Goal: Task Accomplishment & Management: Manage account settings

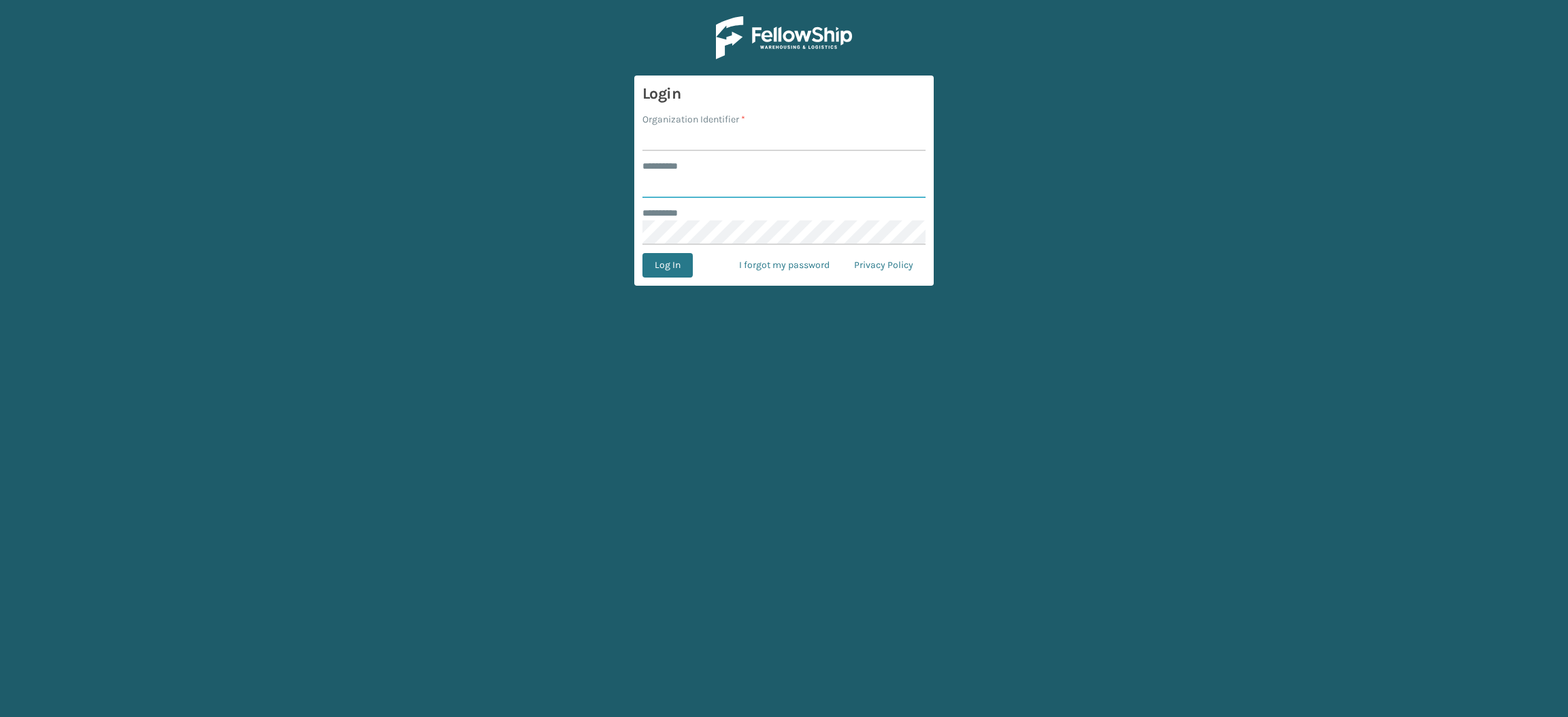
type input "**********"
click at [724, 143] on input "Organization Identifier *" at bounding box center [784, 138] width 283 height 25
type input "SuperAdminOrganization"
click at [654, 261] on button "Log In" at bounding box center [667, 265] width 50 height 25
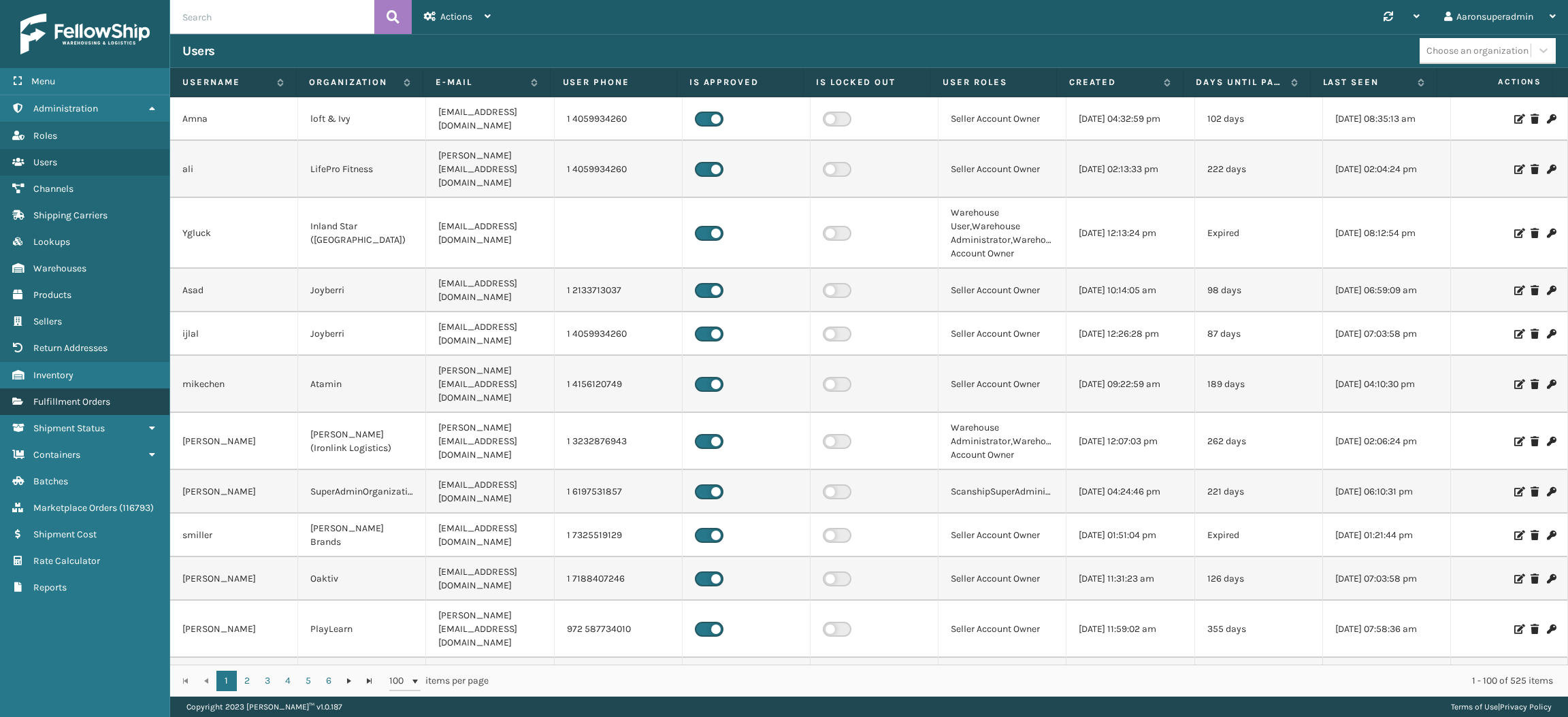
click at [87, 399] on link "Fulfillment Orders" at bounding box center [85, 402] width 169 height 26
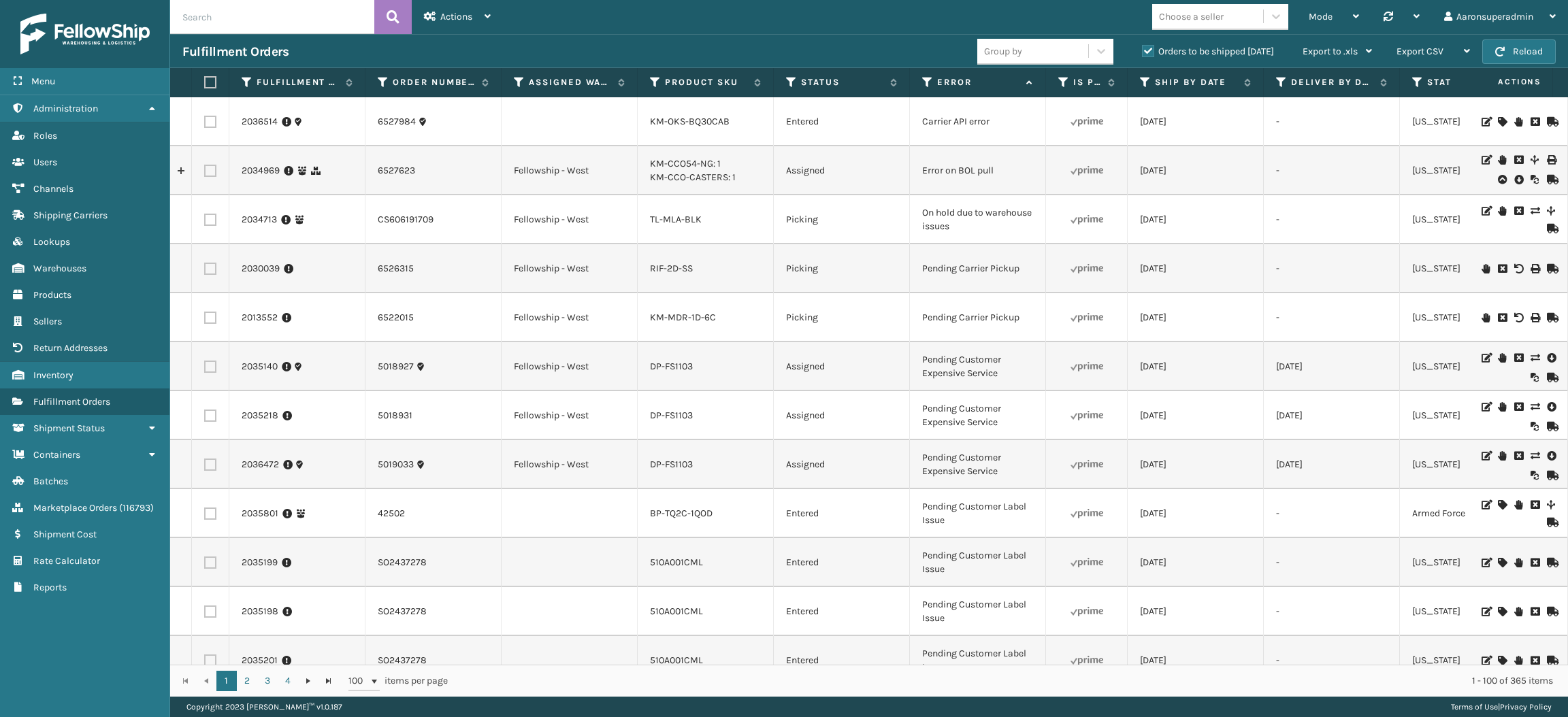
click at [1514, 177] on icon at bounding box center [1518, 179] width 8 height 14
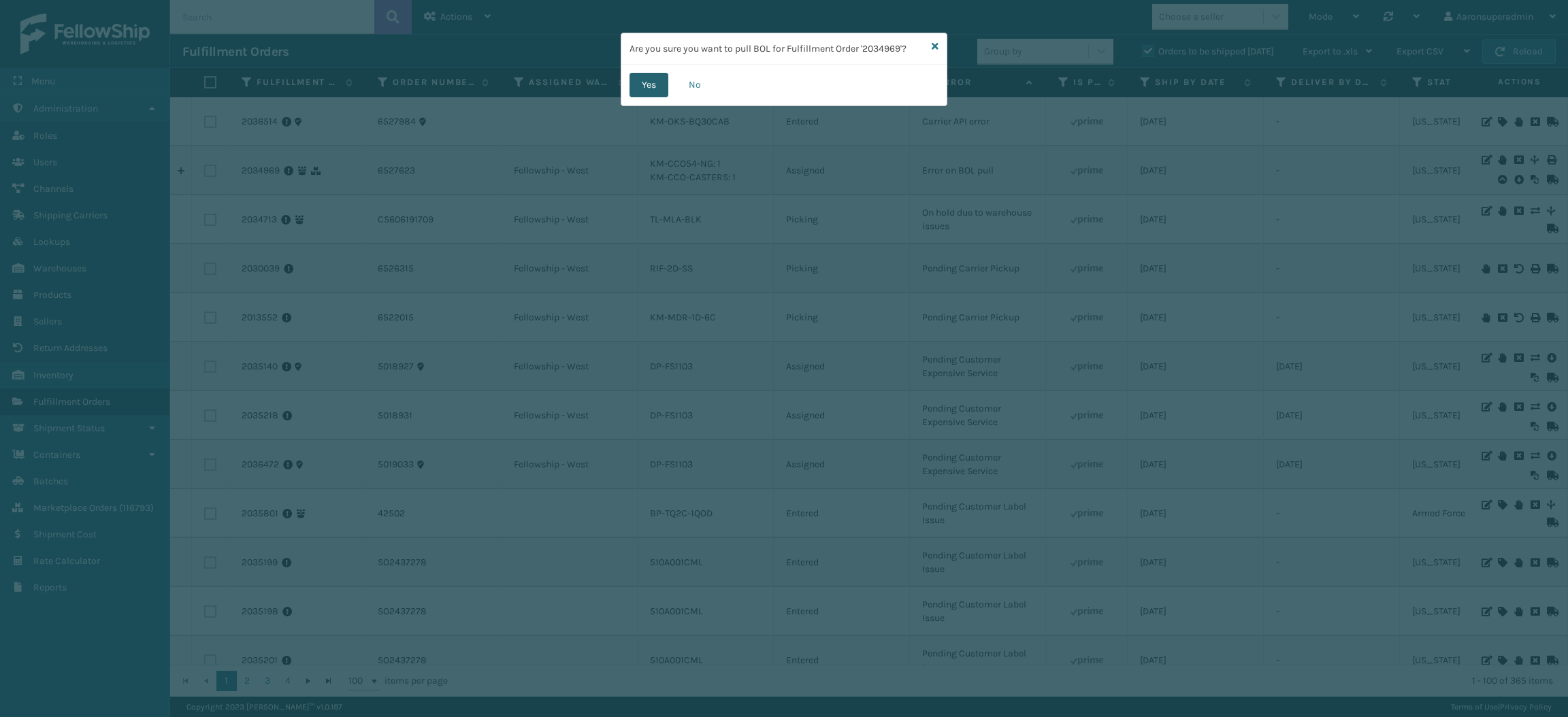
click at [643, 73] on button "Yes" at bounding box center [649, 85] width 39 height 25
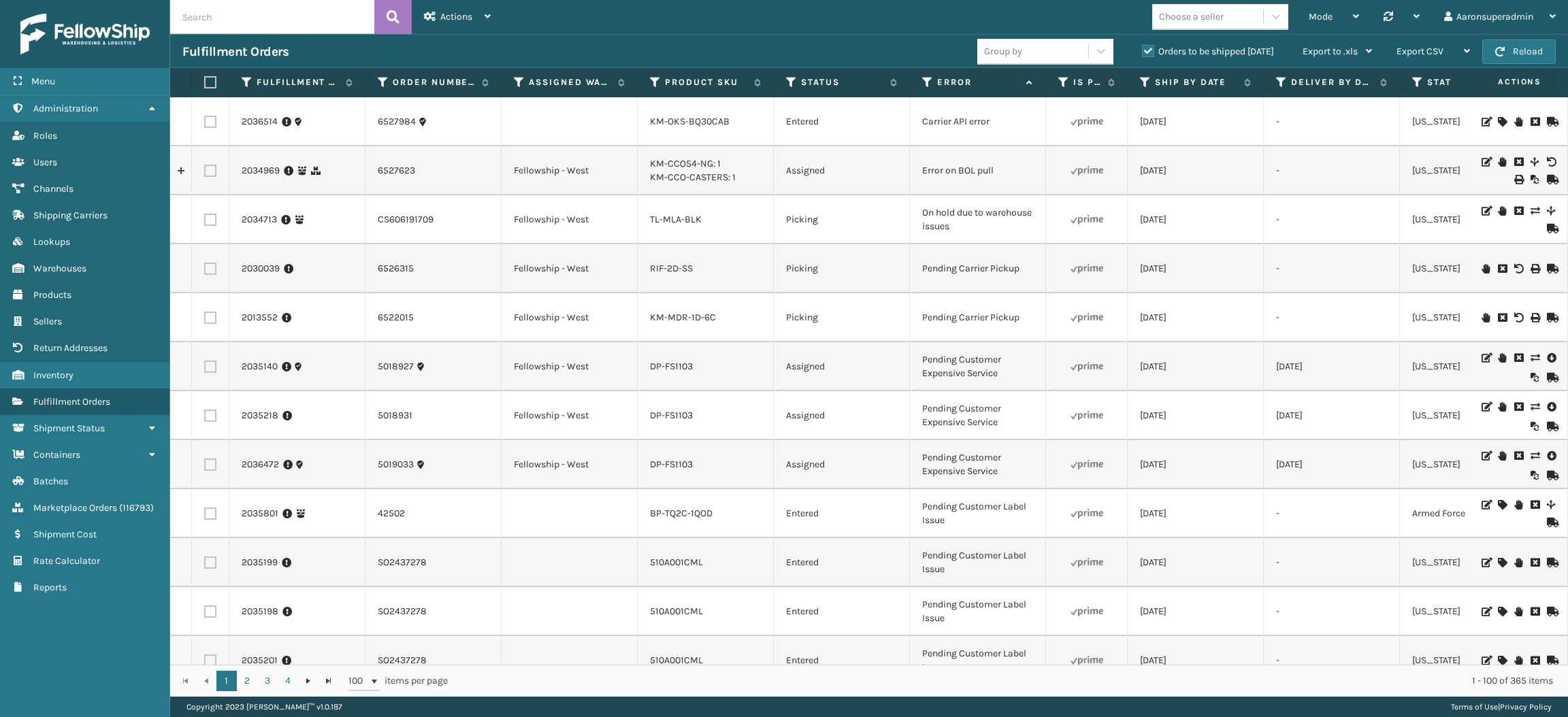
click at [1498, 160] on icon at bounding box center [1501, 162] width 8 height 9
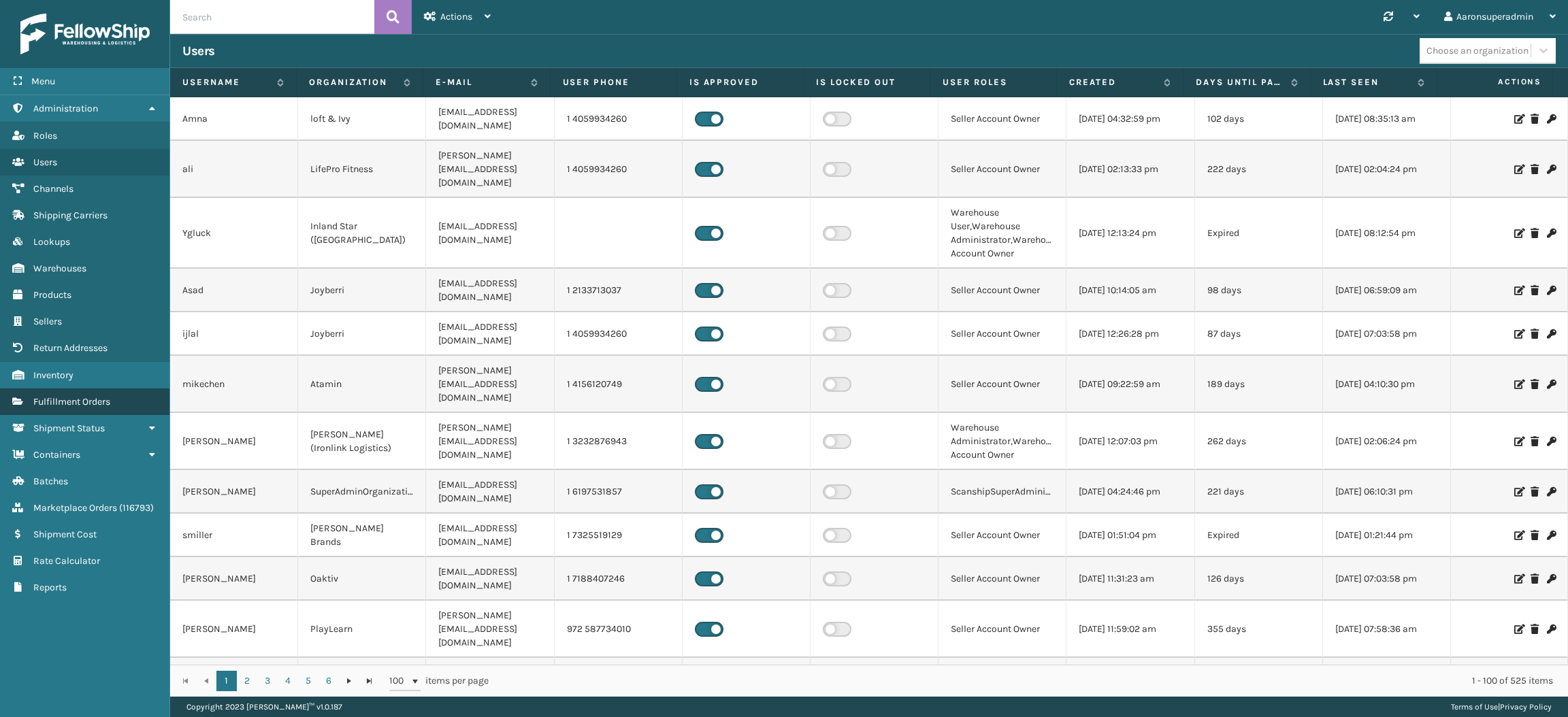
click at [132, 391] on link "Fulfillment Orders" at bounding box center [85, 402] width 169 height 26
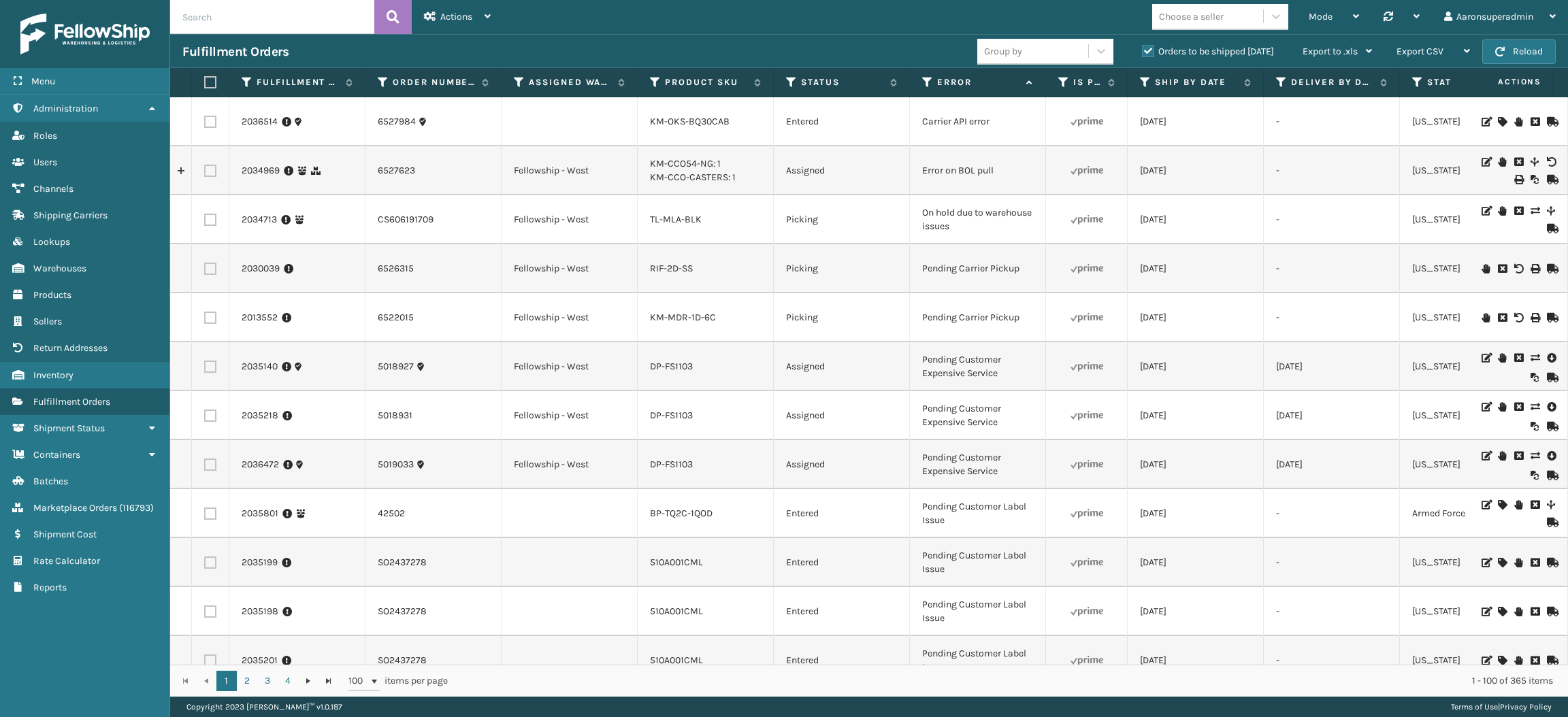
click at [1498, 158] on icon at bounding box center [1501, 162] width 8 height 9
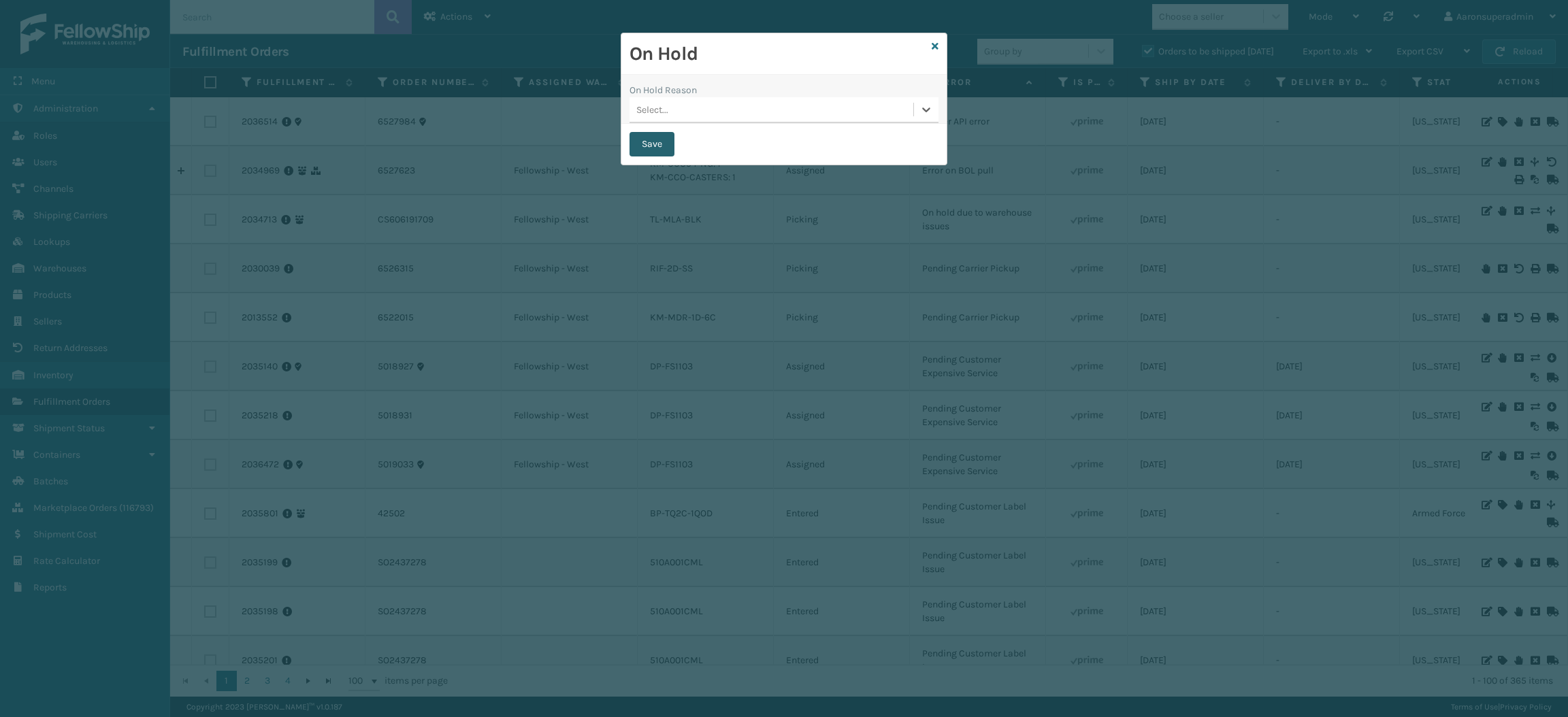
click at [646, 137] on button "Save" at bounding box center [651, 144] width 45 height 25
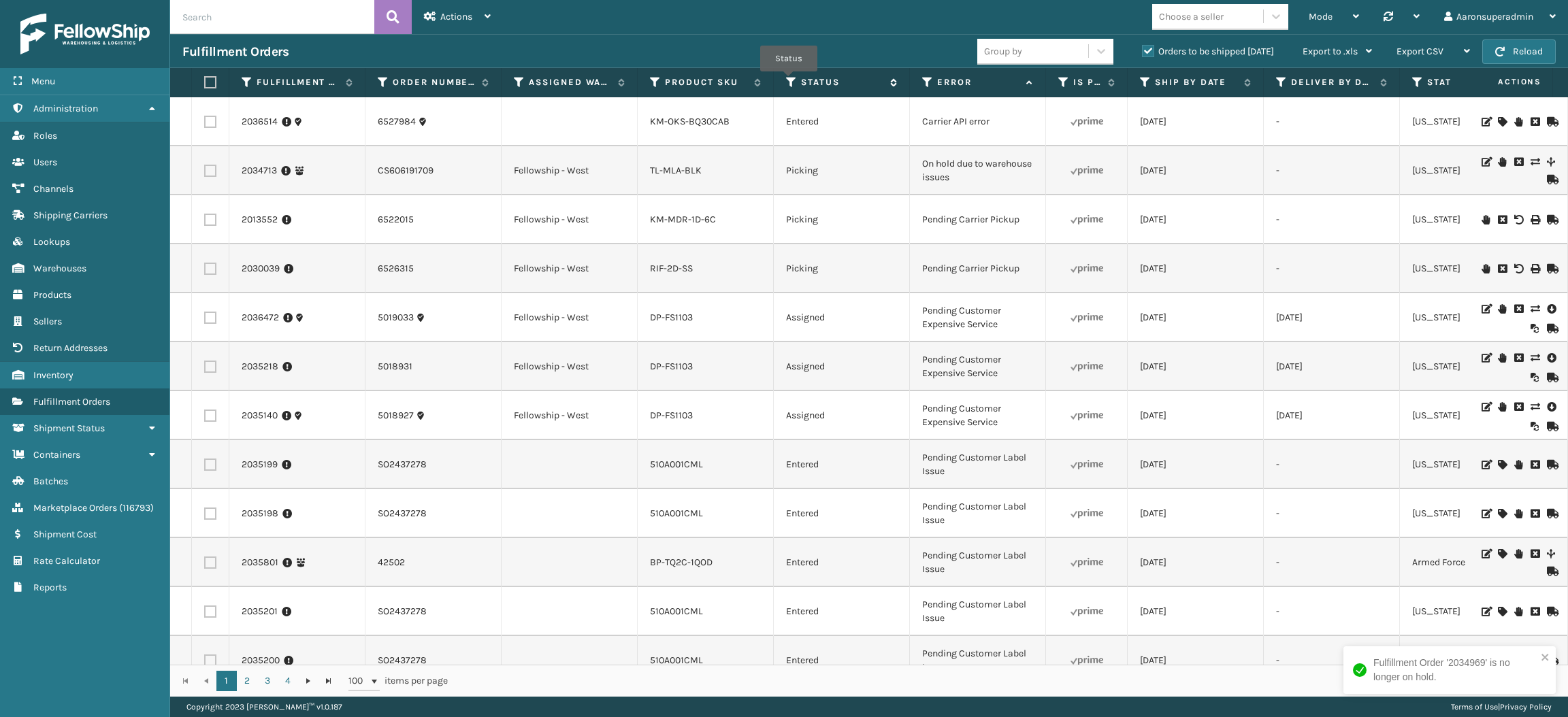
click at [789, 80] on icon at bounding box center [792, 82] width 11 height 12
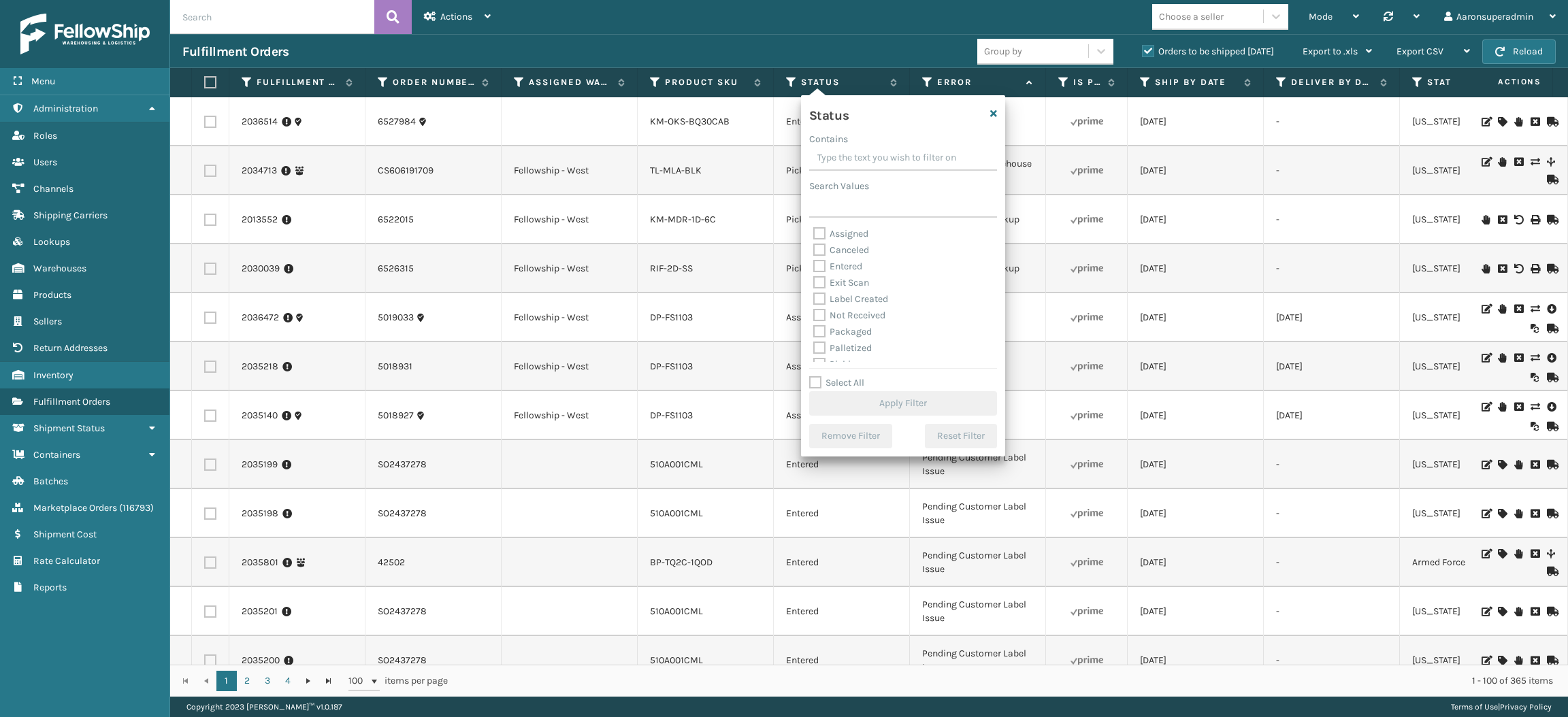
click at [835, 234] on label "Assigned" at bounding box center [841, 233] width 56 height 12
click at [815, 234] on input "Assigned" at bounding box center [814, 230] width 1 height 9
checkbox input "true"
click at [838, 264] on label "Entered" at bounding box center [838, 266] width 49 height 12
click at [815, 264] on input "Entered" at bounding box center [814, 263] width 1 height 9
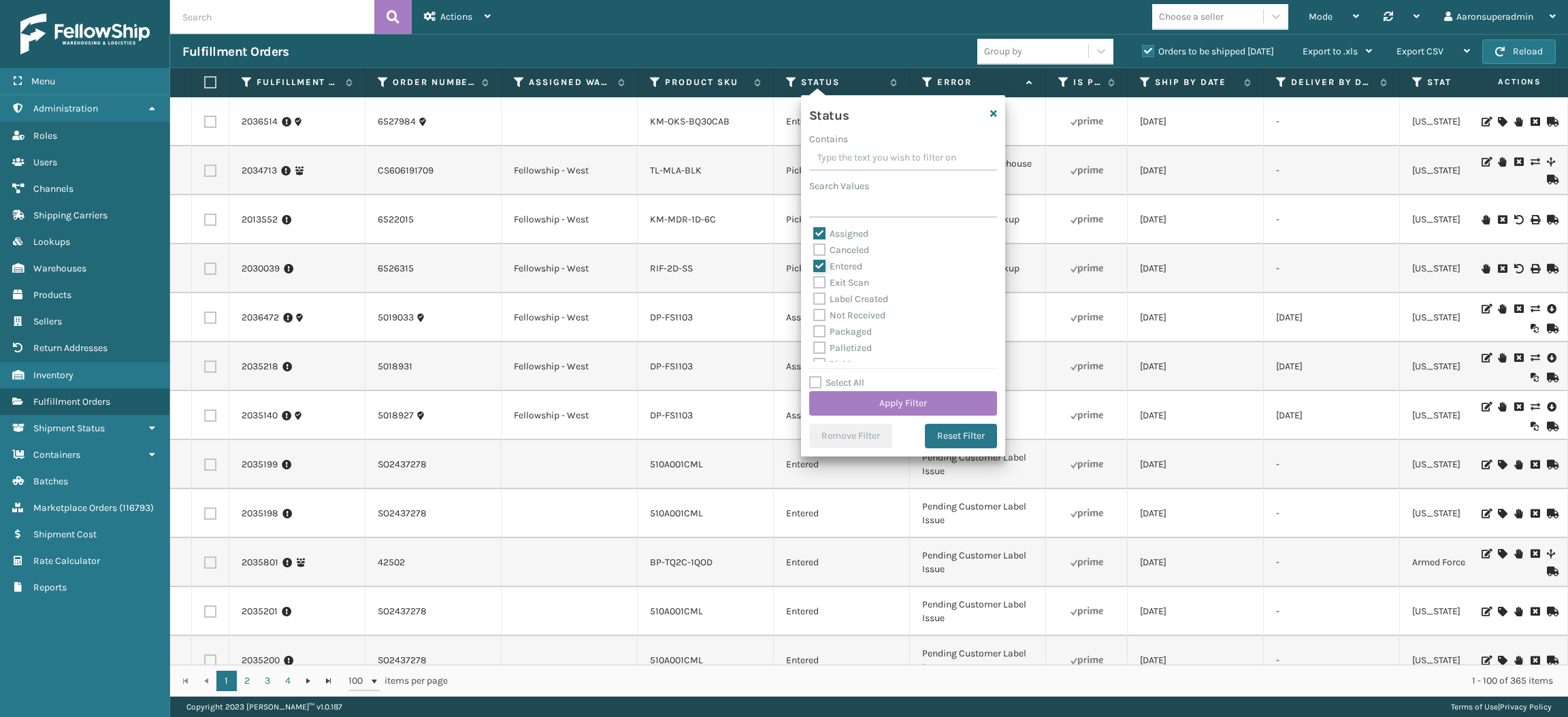
checkbox input "true"
click at [846, 410] on button "Apply Filter" at bounding box center [903, 404] width 188 height 25
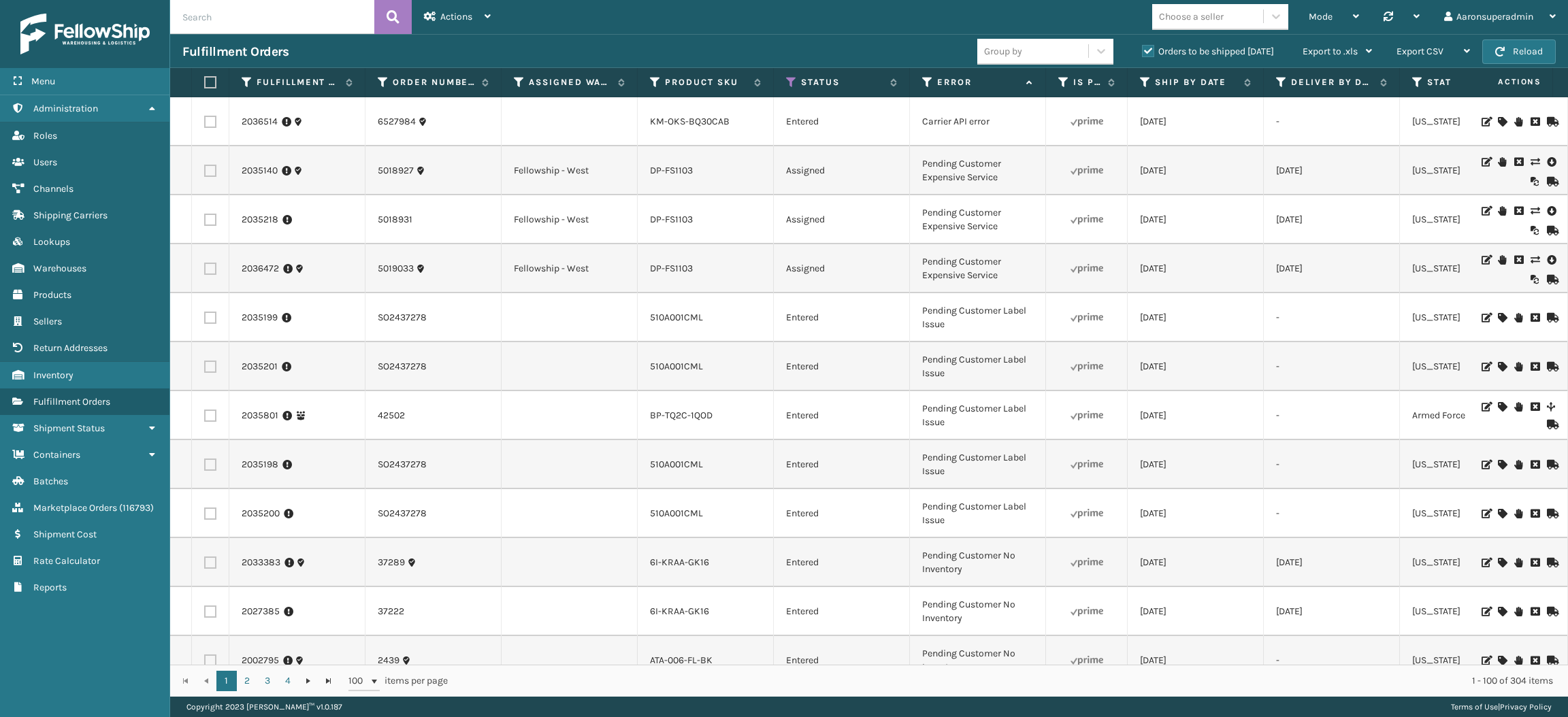
click at [1144, 48] on label "Orders to be shipped [DATE]" at bounding box center [1208, 51] width 132 height 12
click at [1143, 48] on input "Orders to be shipped [DATE]" at bounding box center [1143, 48] width 1 height 9
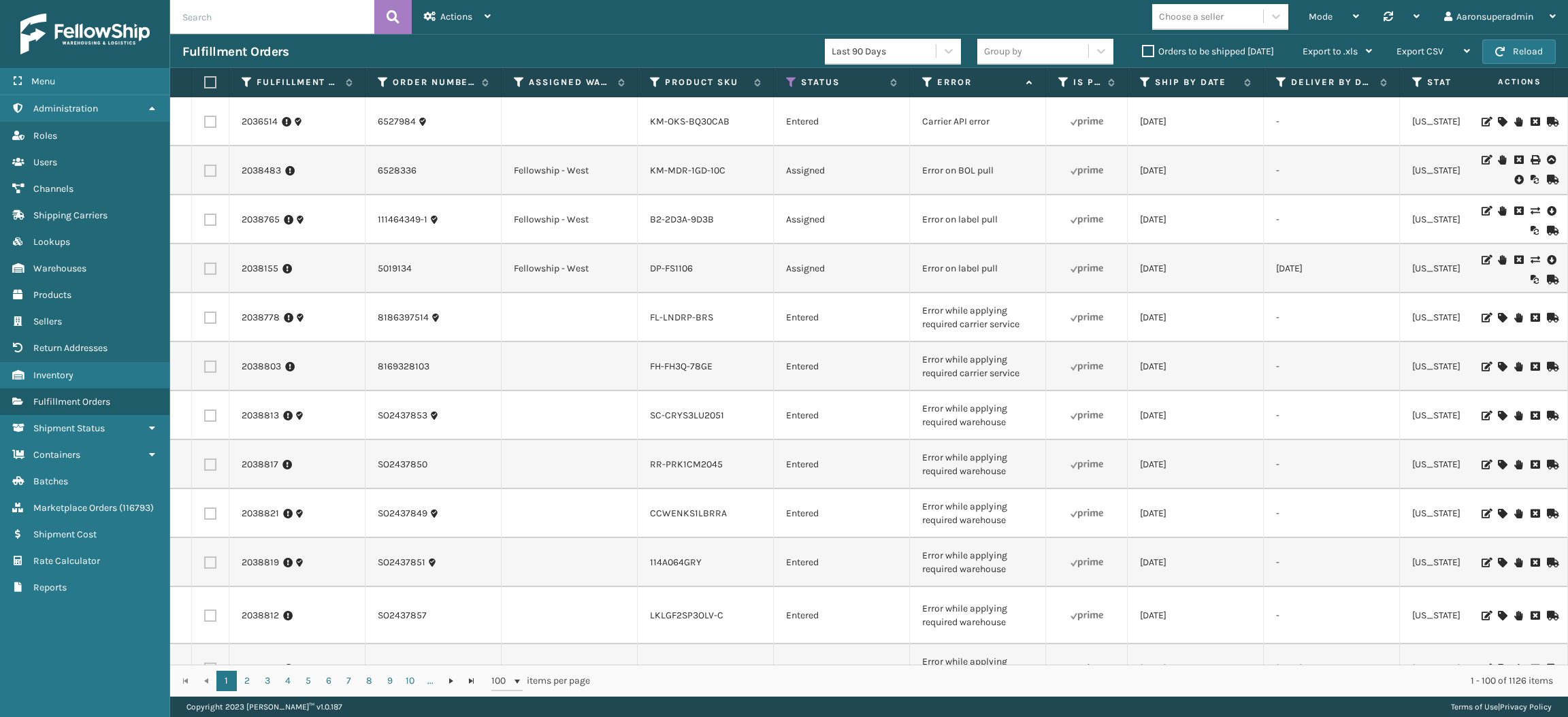
click at [328, 28] on input "text" at bounding box center [272, 16] width 204 height 34
paste input "2037048"
type input "2037048"
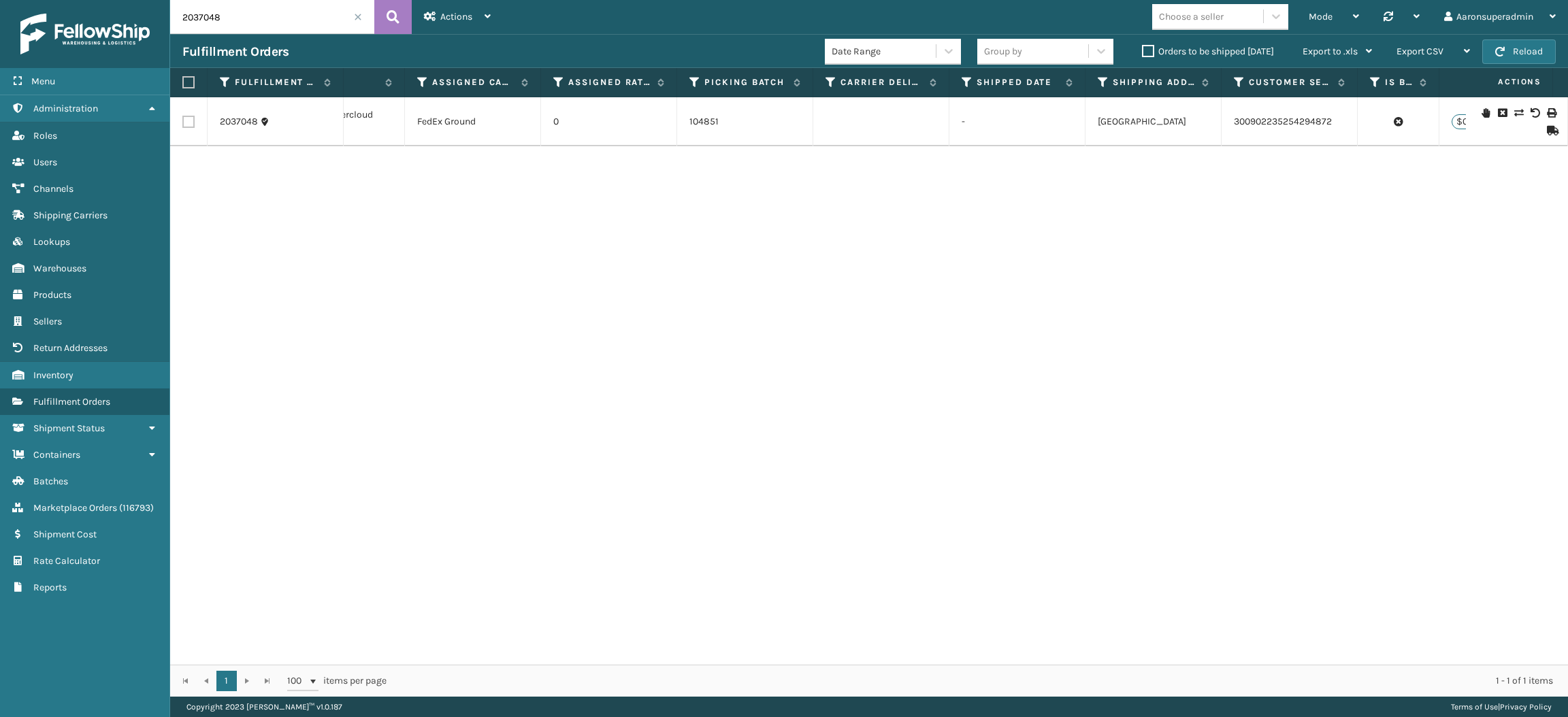
scroll to position [0, 1624]
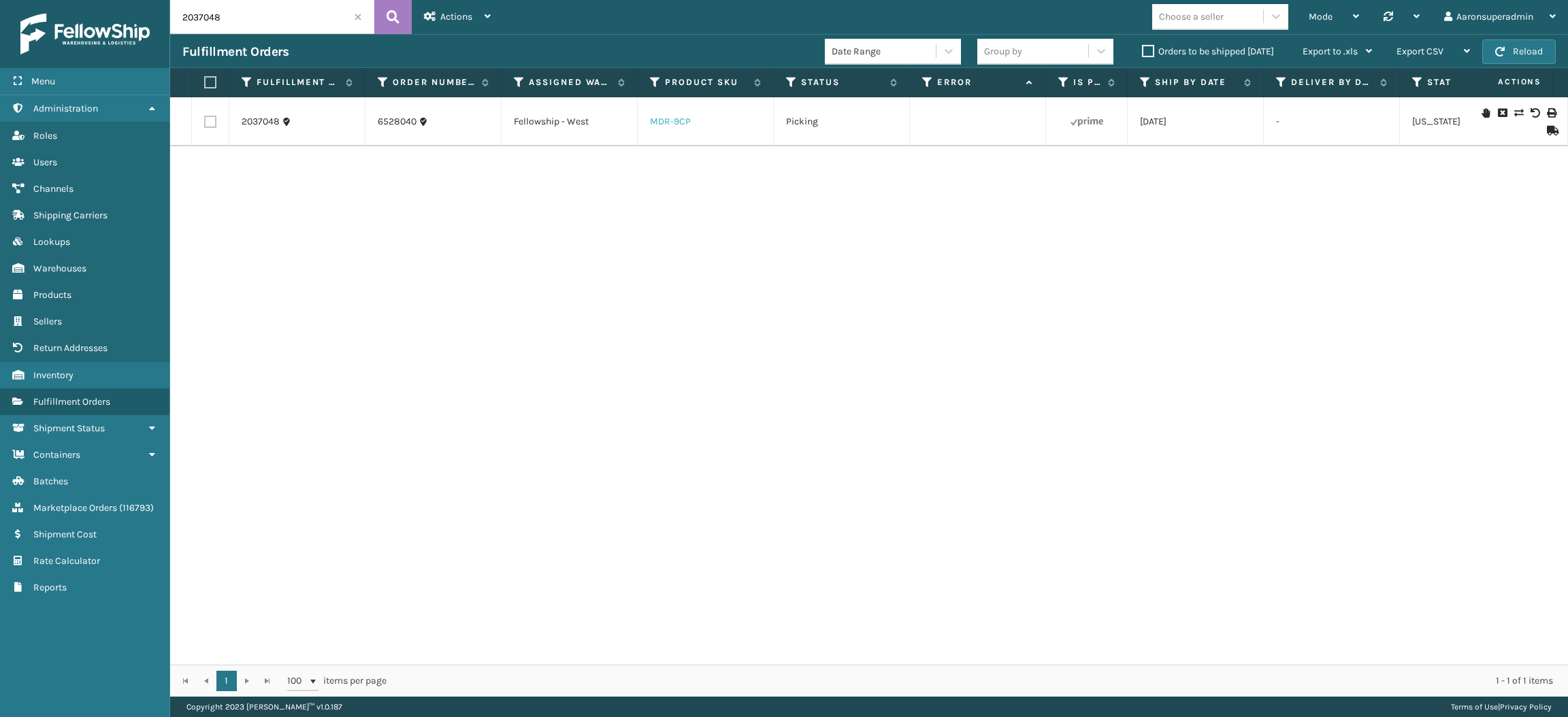
click at [677, 122] on link "MDR-9CP" at bounding box center [671, 121] width 41 height 12
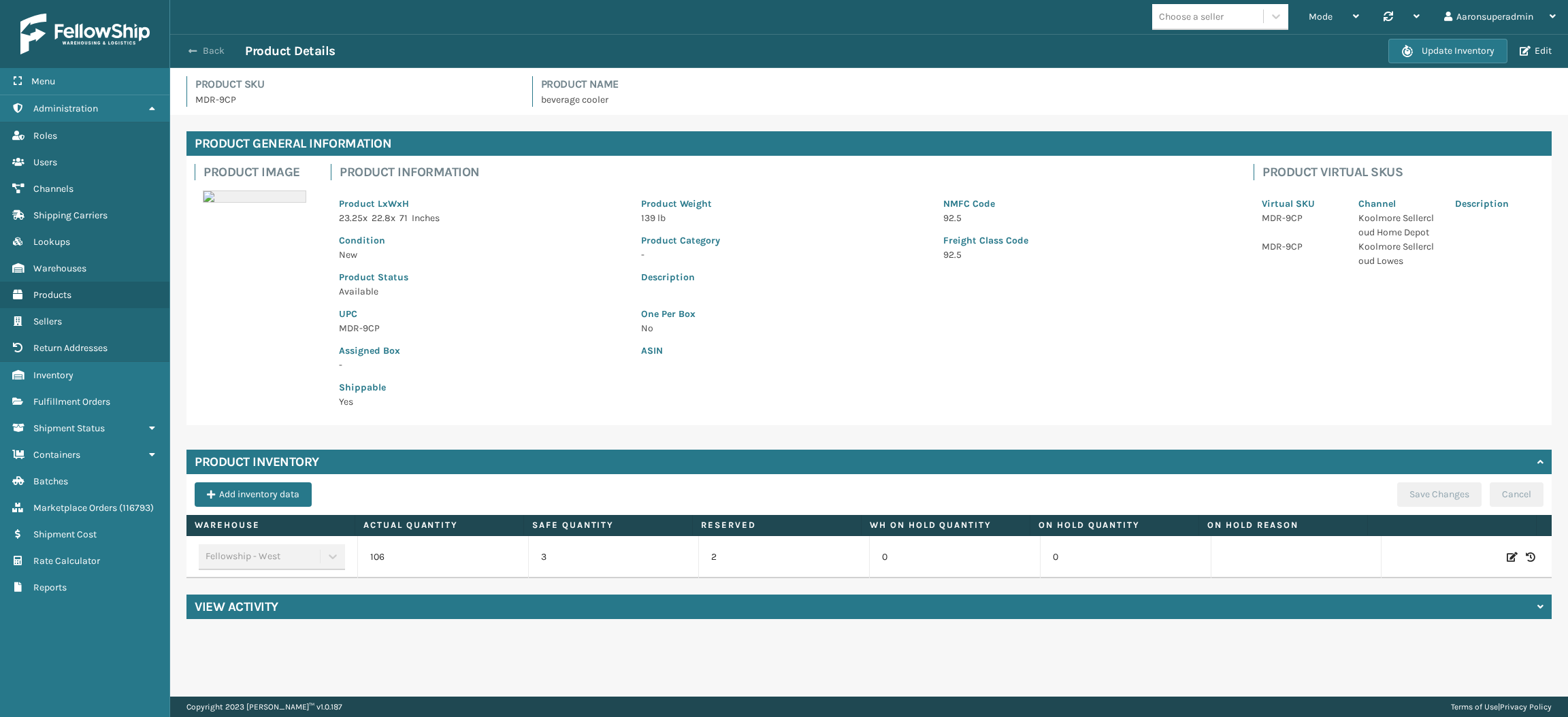
click at [206, 47] on button "Back" at bounding box center [213, 50] width 63 height 12
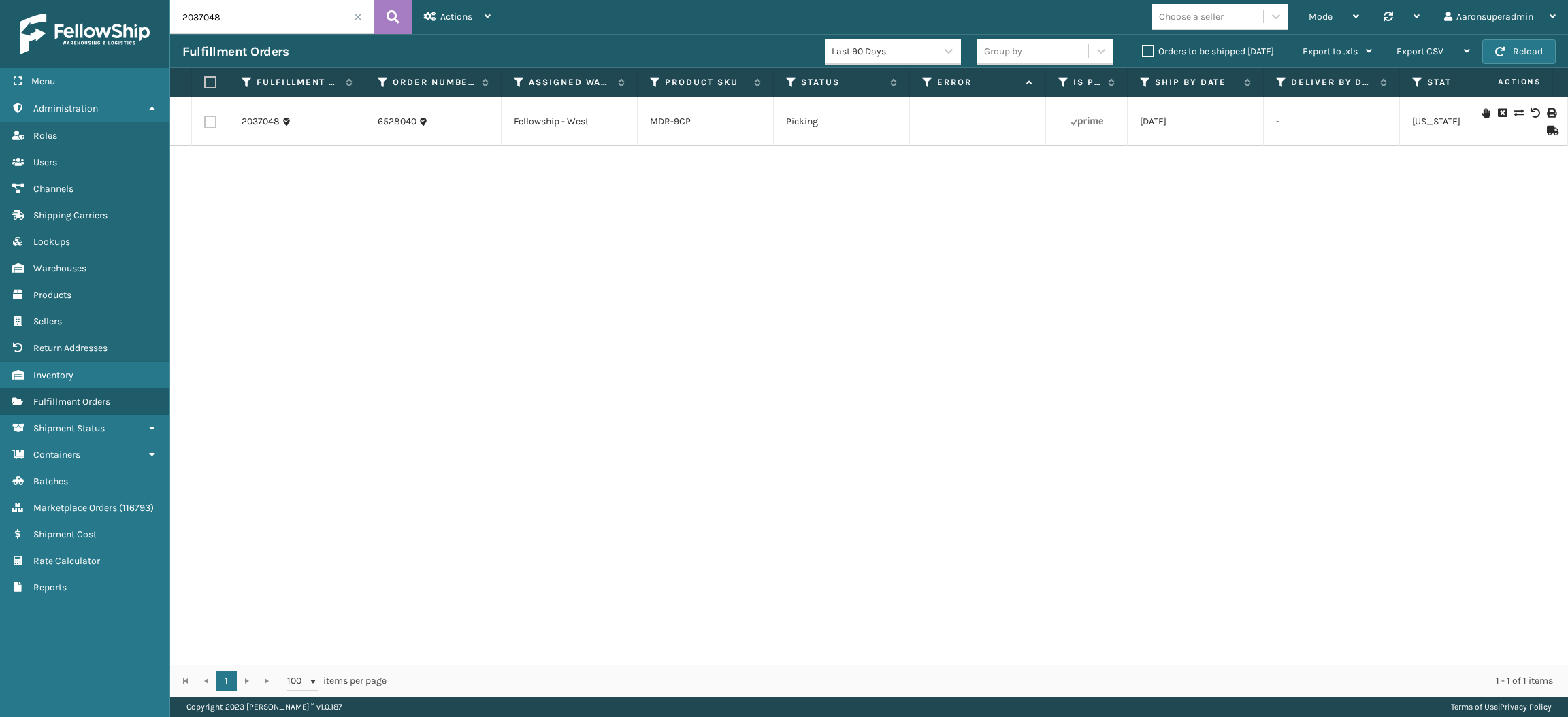
click at [271, 31] on input "2037048" at bounding box center [272, 16] width 204 height 34
paste input "6527741"
click at [259, 6] on input "6527741" at bounding box center [272, 16] width 204 height 34
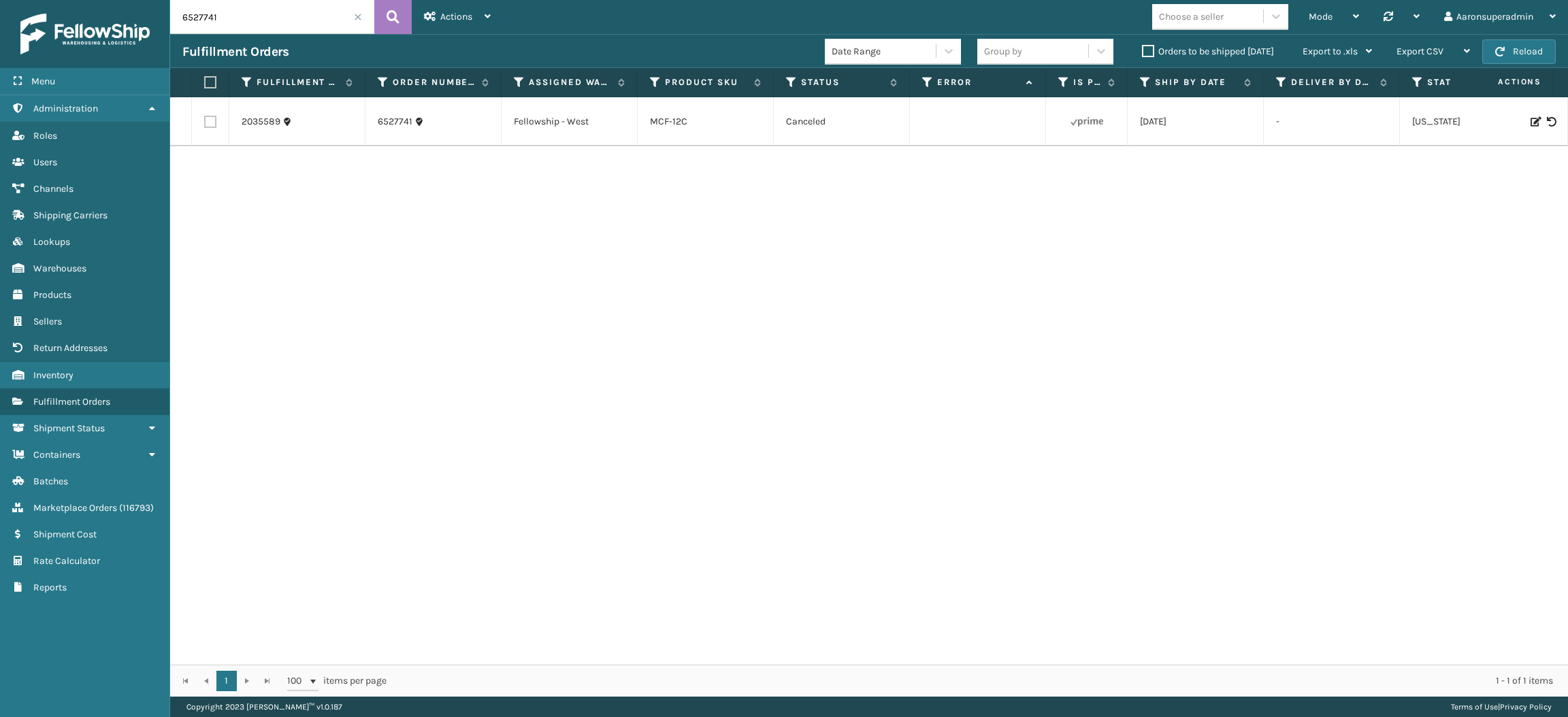
click at [259, 6] on input "6527741" at bounding box center [272, 16] width 204 height 34
paste input "2034613"
click at [210, 22] on input "2034613" at bounding box center [272, 16] width 204 height 34
type input "2034713"
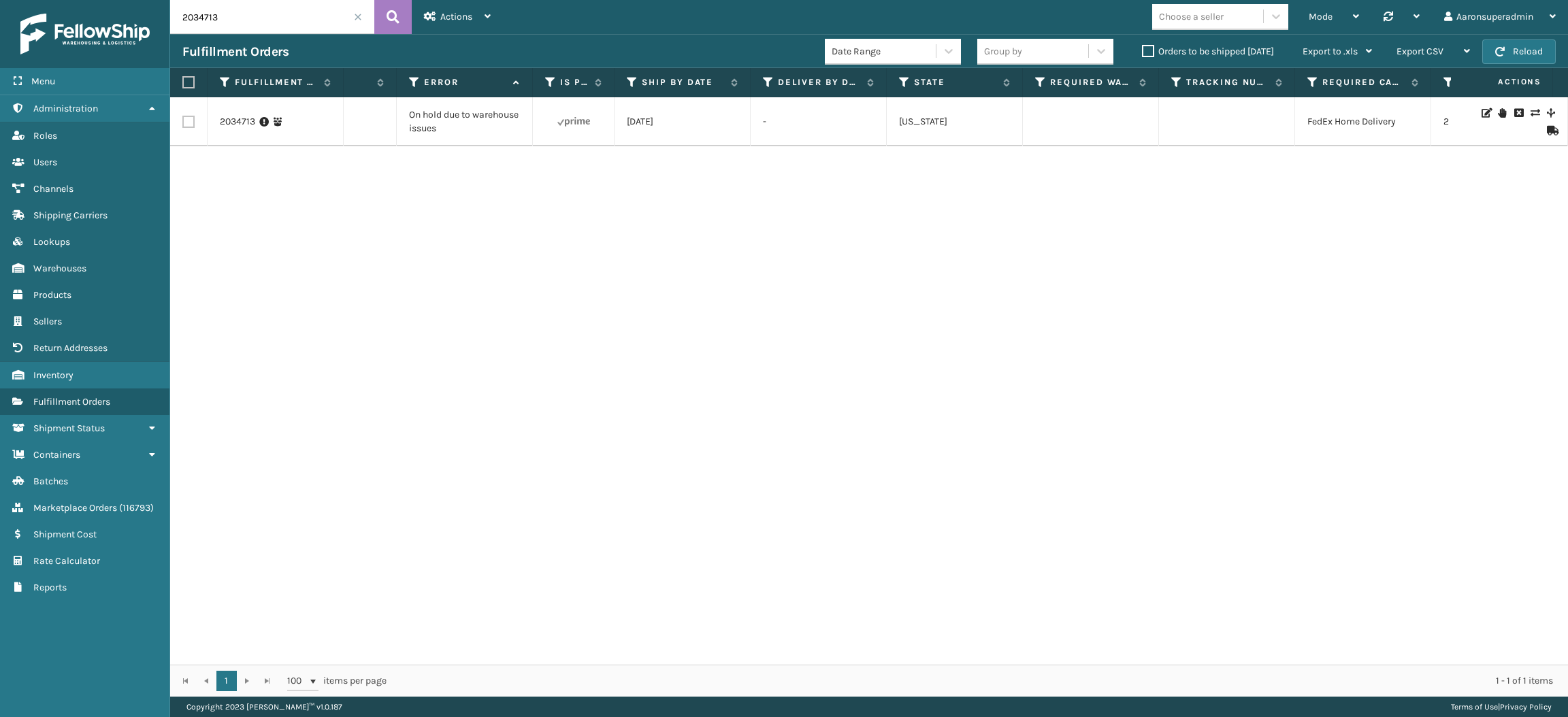
scroll to position [0, 513]
click at [1514, 114] on icon at bounding box center [1518, 113] width 8 height 9
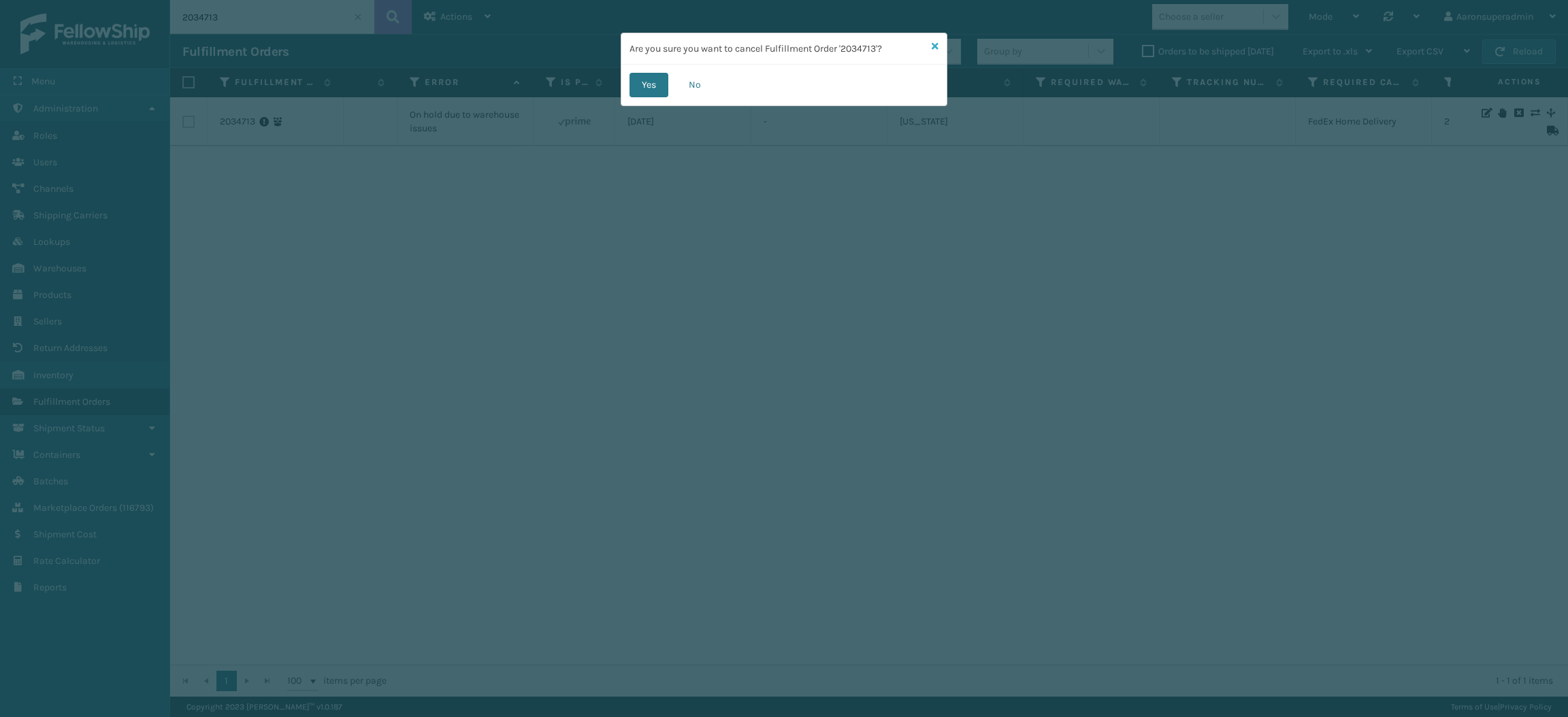
click at [937, 46] on icon at bounding box center [935, 46] width 6 height 9
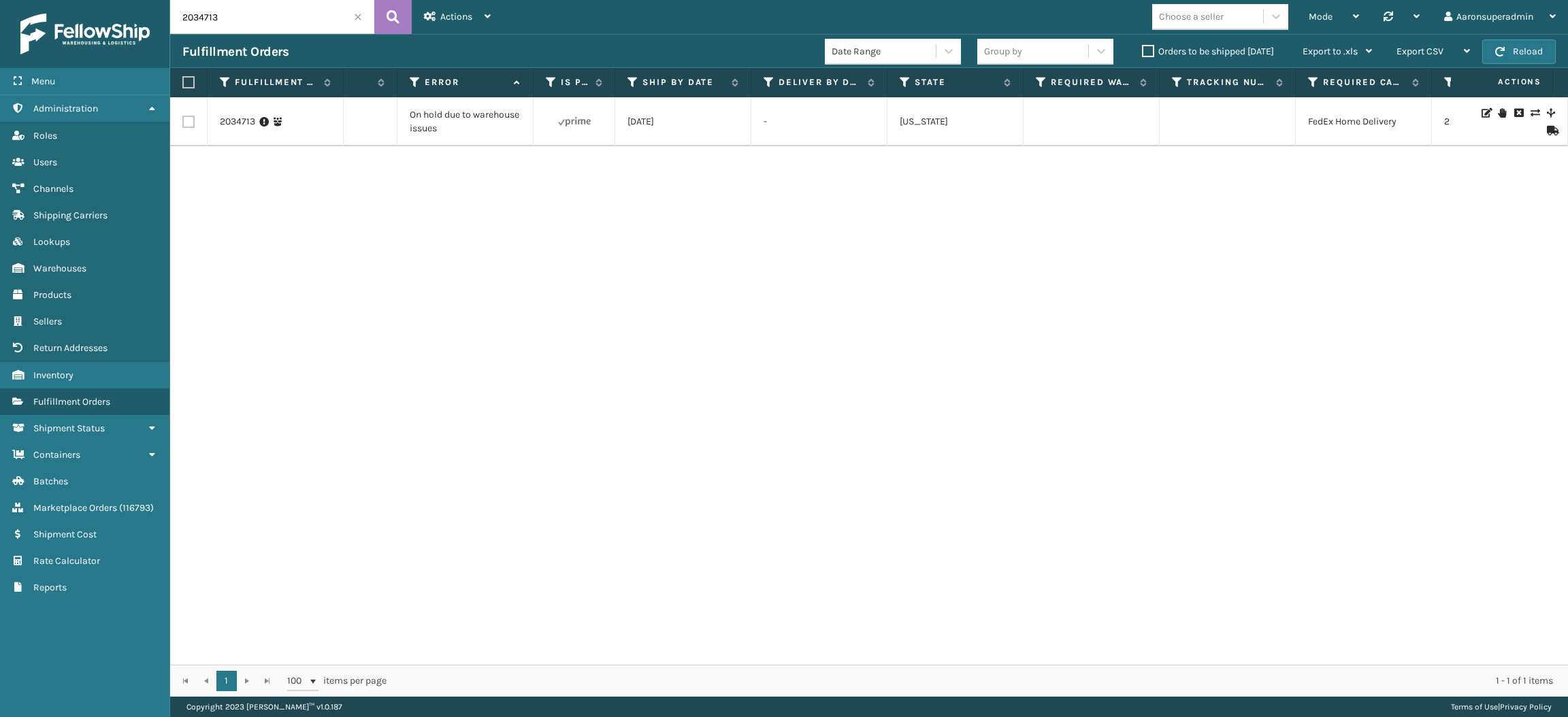
click at [1519, 107] on td at bounding box center [1517, 122] width 102 height 49
click at [1531, 108] on icon at bounding box center [1534, 113] width 8 height 9
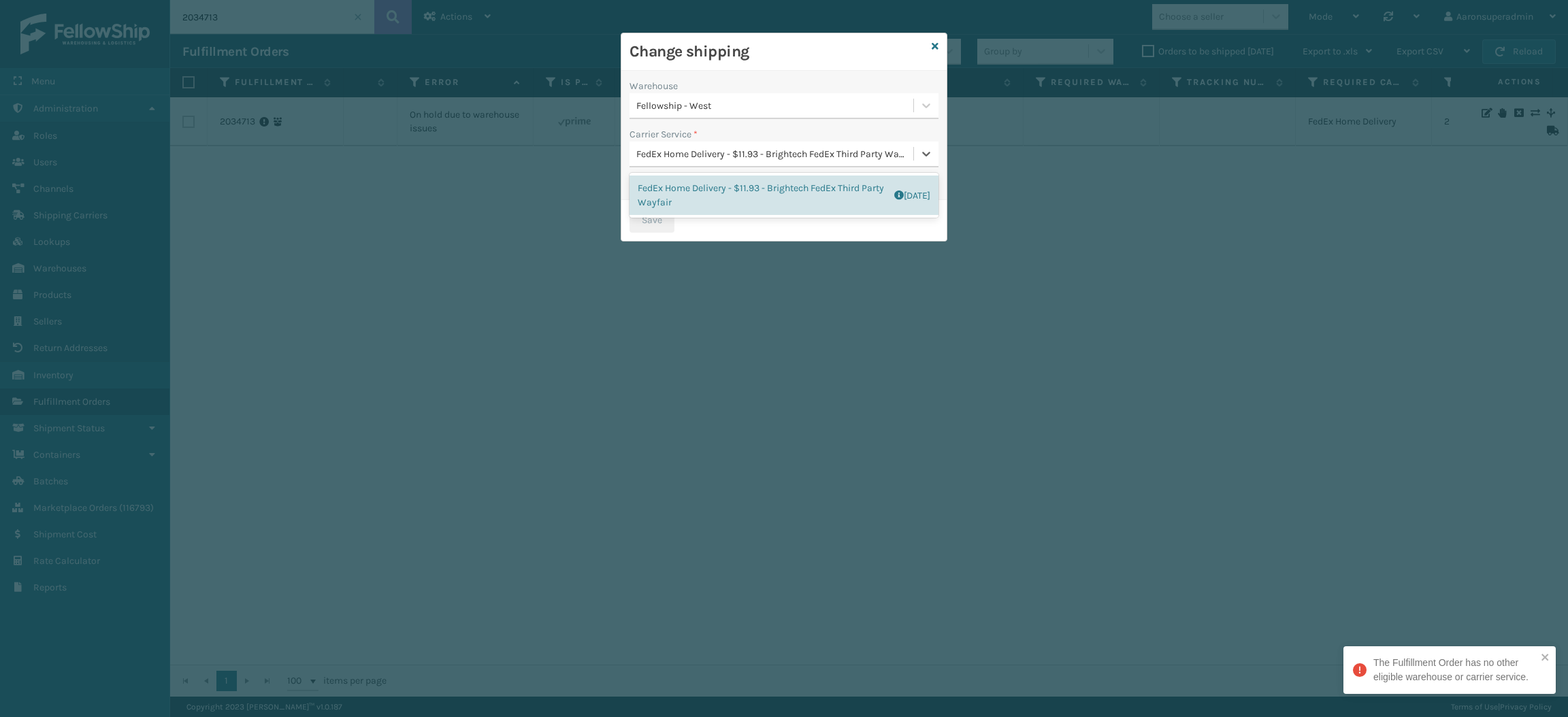
click at [677, 154] on div "FedEx Home Delivery - $11.93 - Brightech FedEx Third Party Wayfair" at bounding box center [776, 154] width 279 height 15
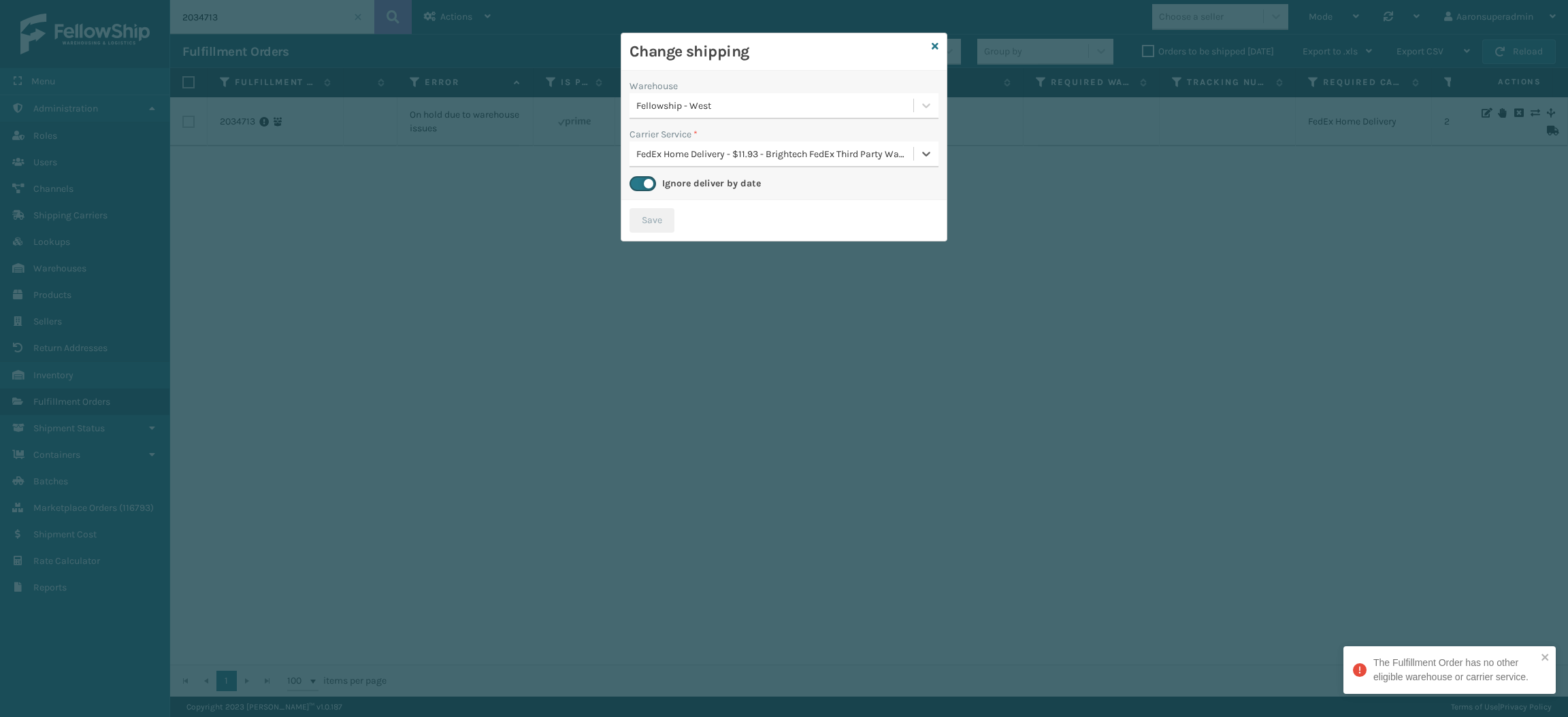
click at [825, 141] on div "FedEx Home Delivery - $11.93 - Brightech FedEx Third Party Wayfair" at bounding box center [784, 154] width 309 height 26
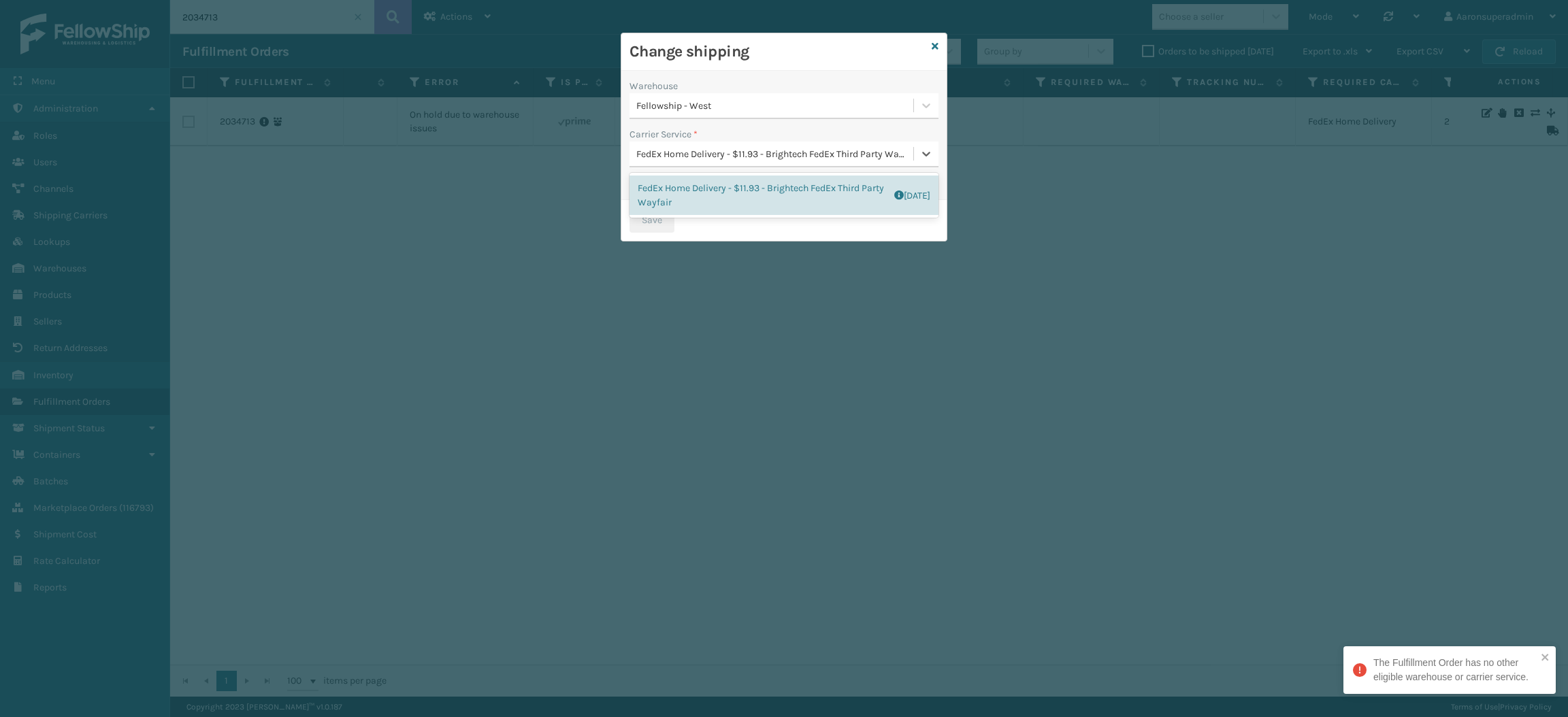
click at [803, 152] on div "FedEx Home Delivery - $11.93 - Brightech FedEx Third Party Wayfair" at bounding box center [776, 154] width 279 height 15
click at [742, 182] on div "FedEx Home Delivery - $11.93 - Brightech FedEx Third Party Wayfair Shipping Cos…" at bounding box center [784, 195] width 309 height 39
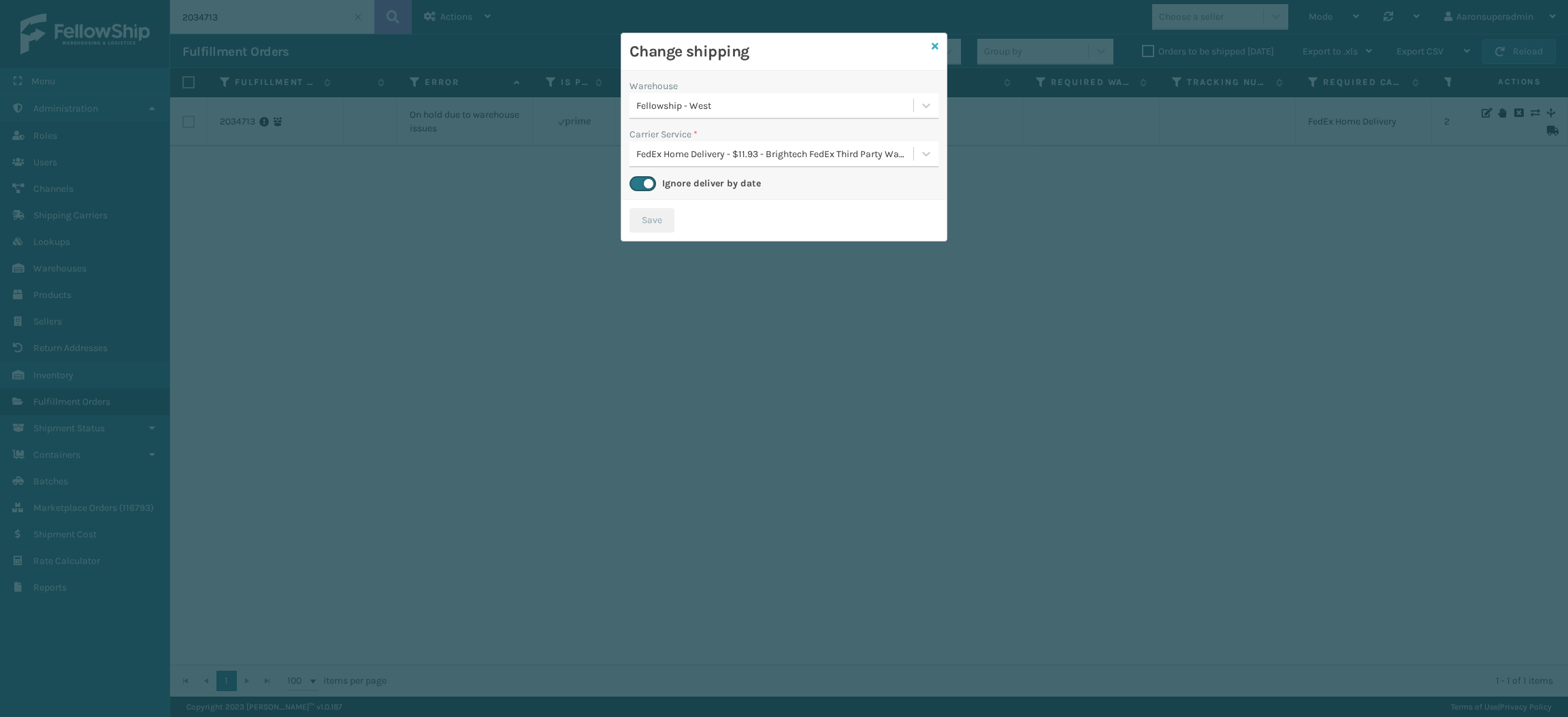
click at [935, 48] on icon at bounding box center [935, 46] width 6 height 9
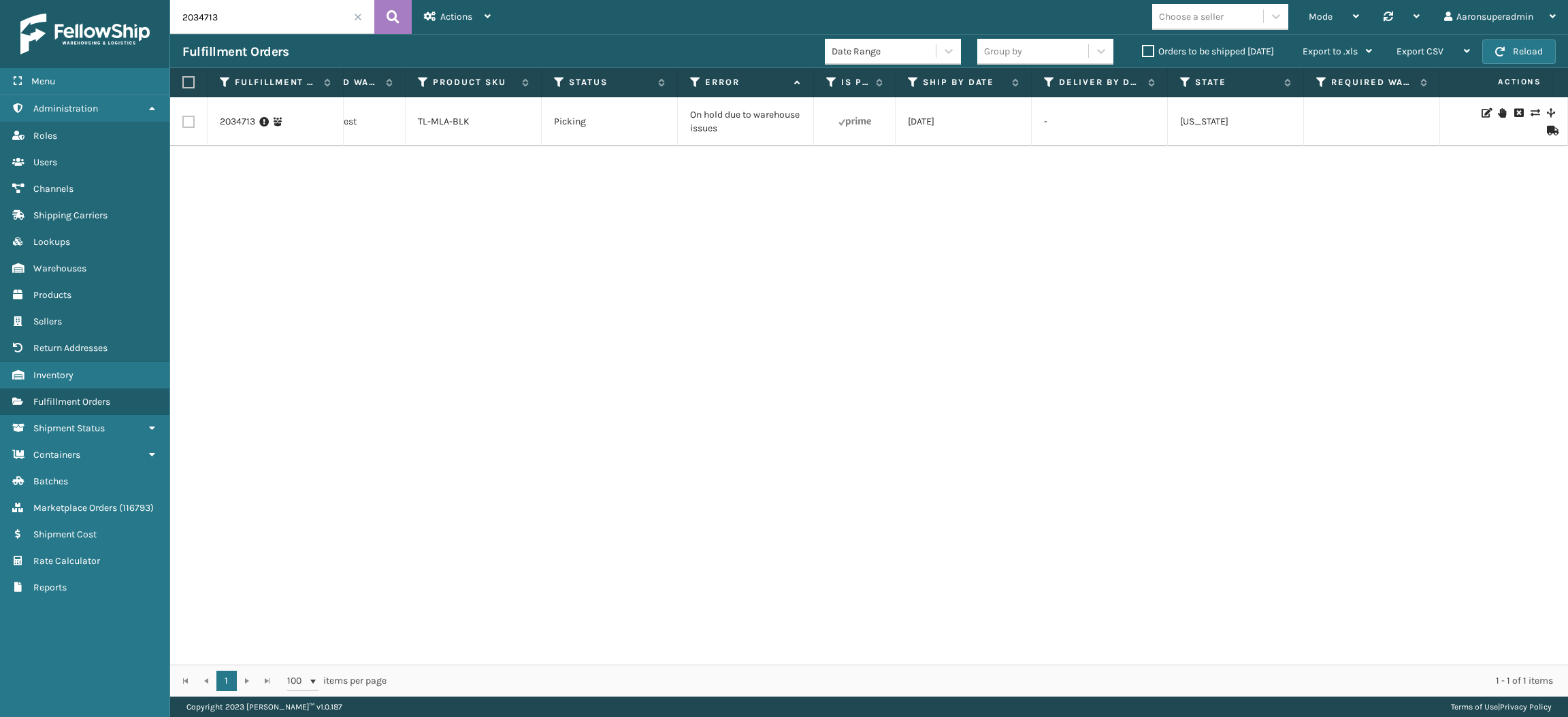
scroll to position [0, 0]
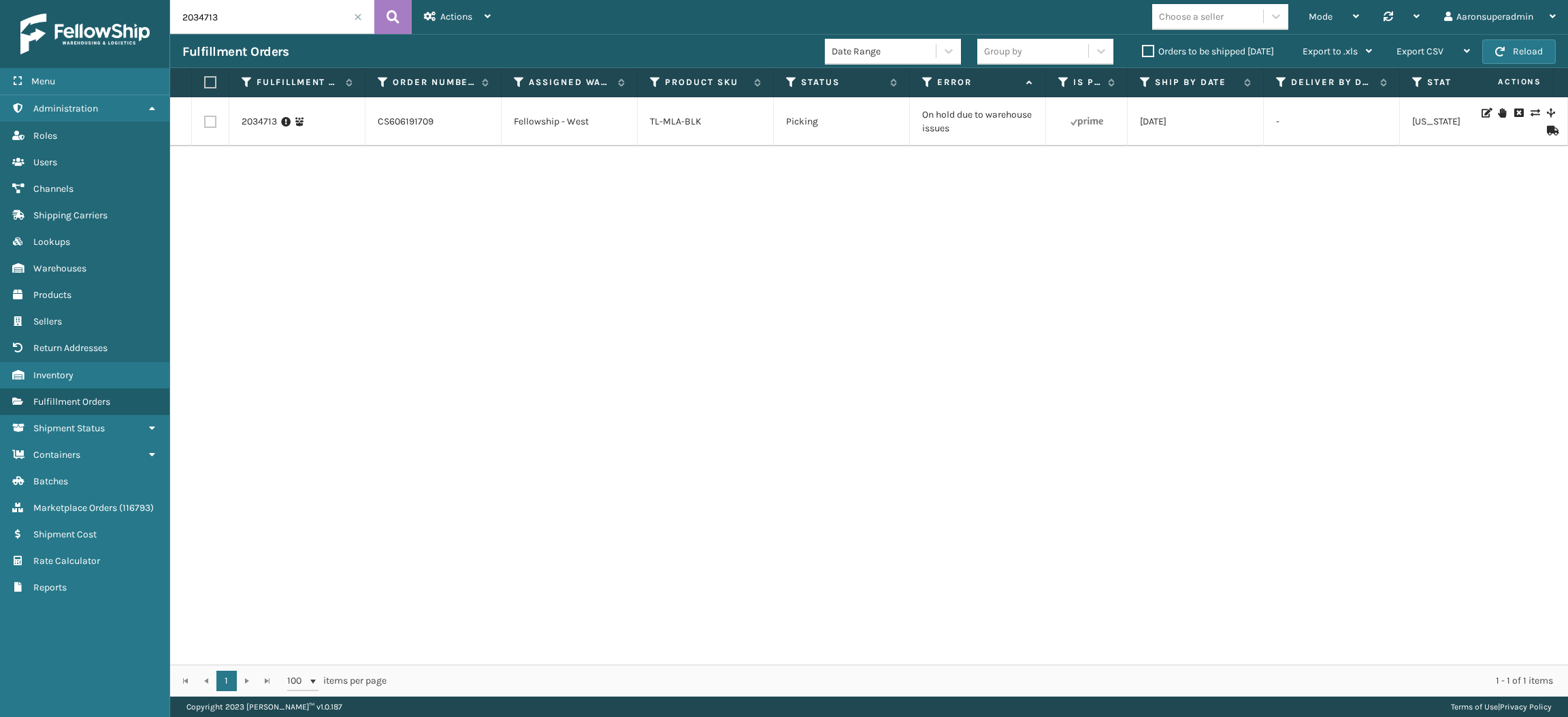
click at [1531, 117] on icon at bounding box center [1534, 113] width 8 height 9
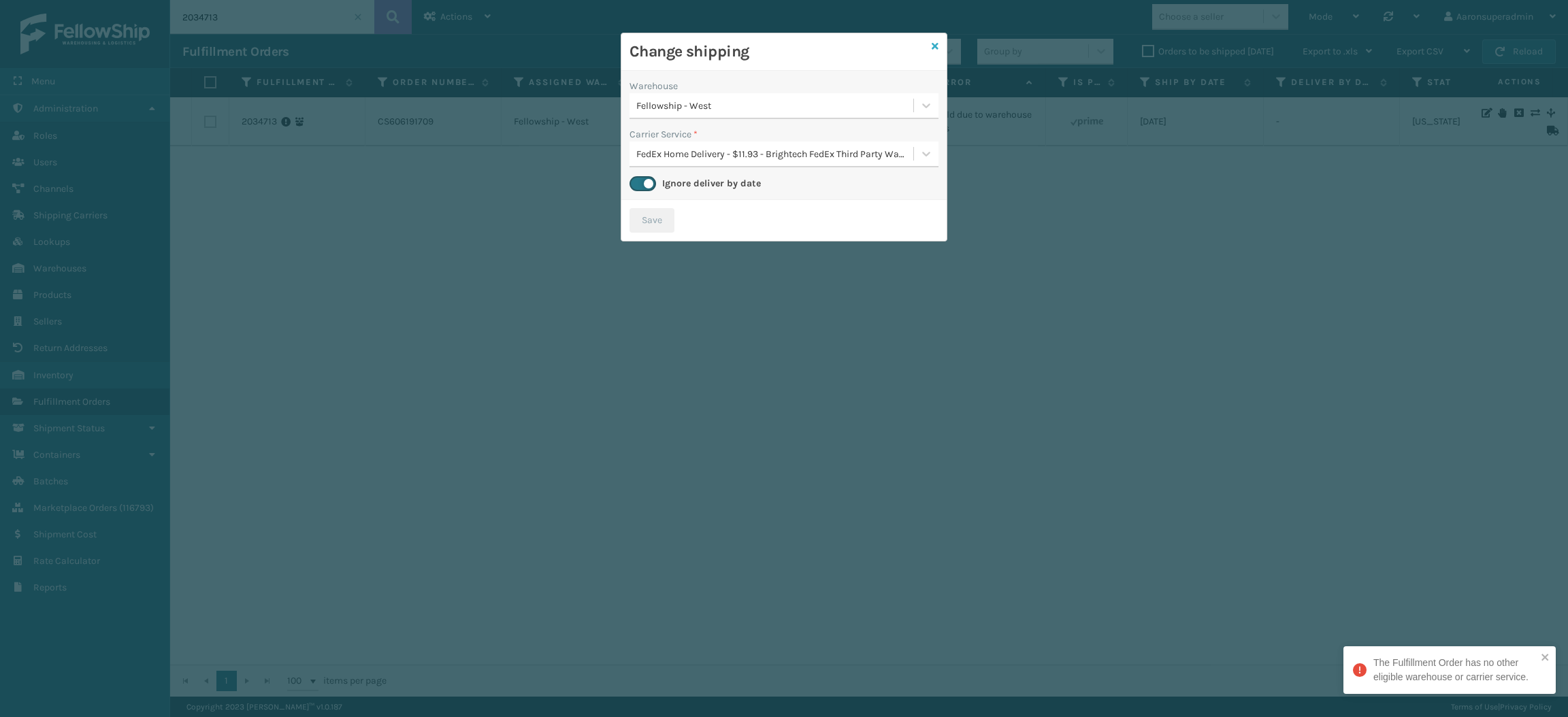
click at [934, 52] on link at bounding box center [935, 46] width 6 height 15
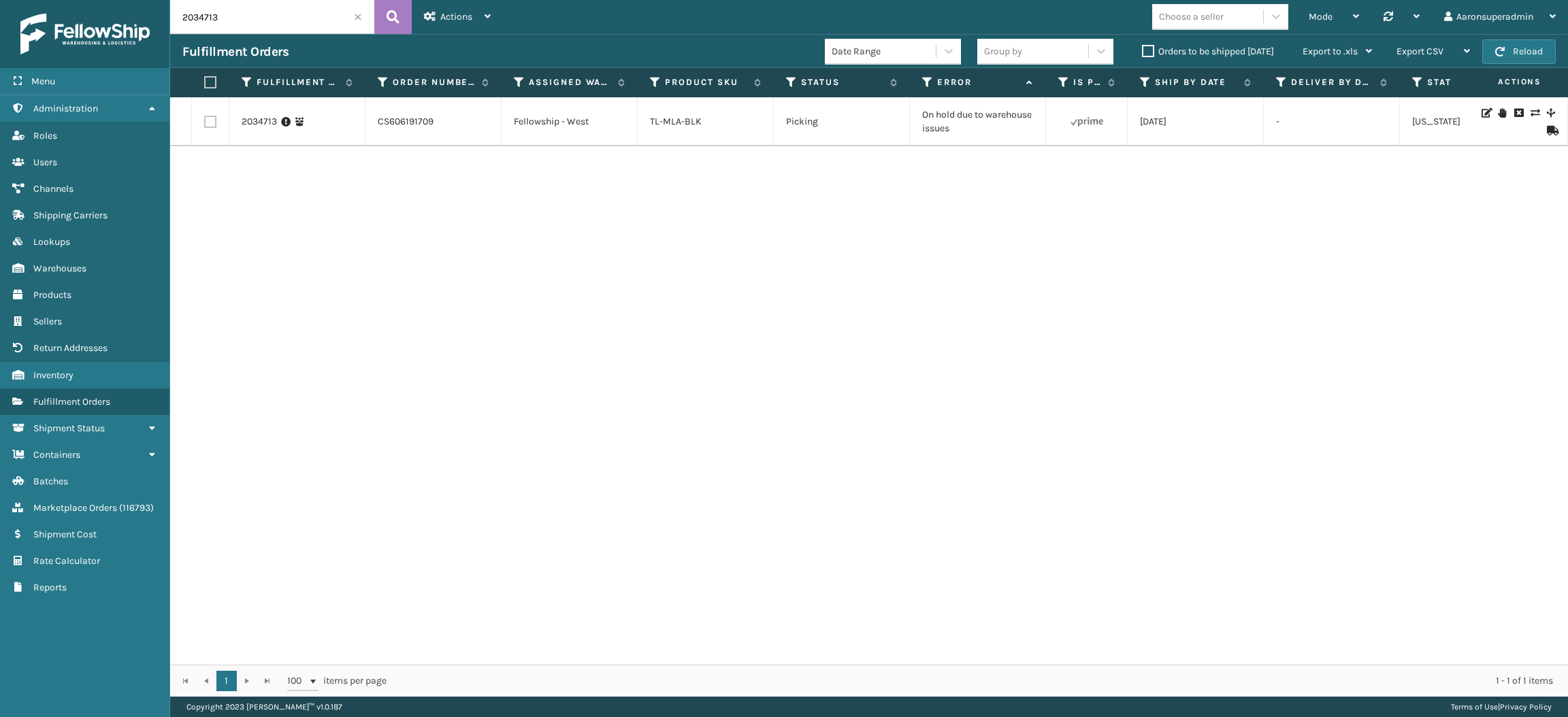
click at [1498, 114] on icon at bounding box center [1501, 113] width 8 height 9
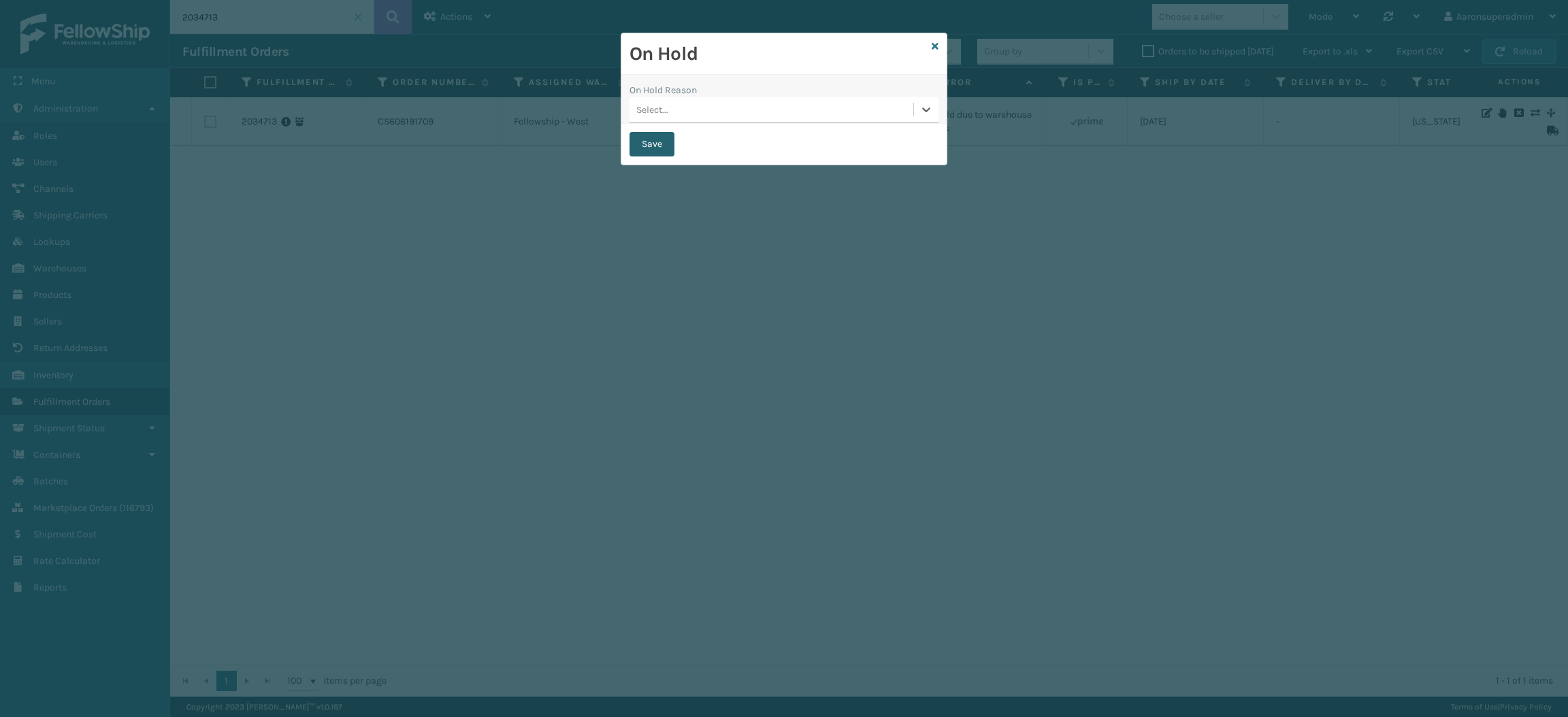
click at [634, 149] on button "Save" at bounding box center [651, 144] width 45 height 25
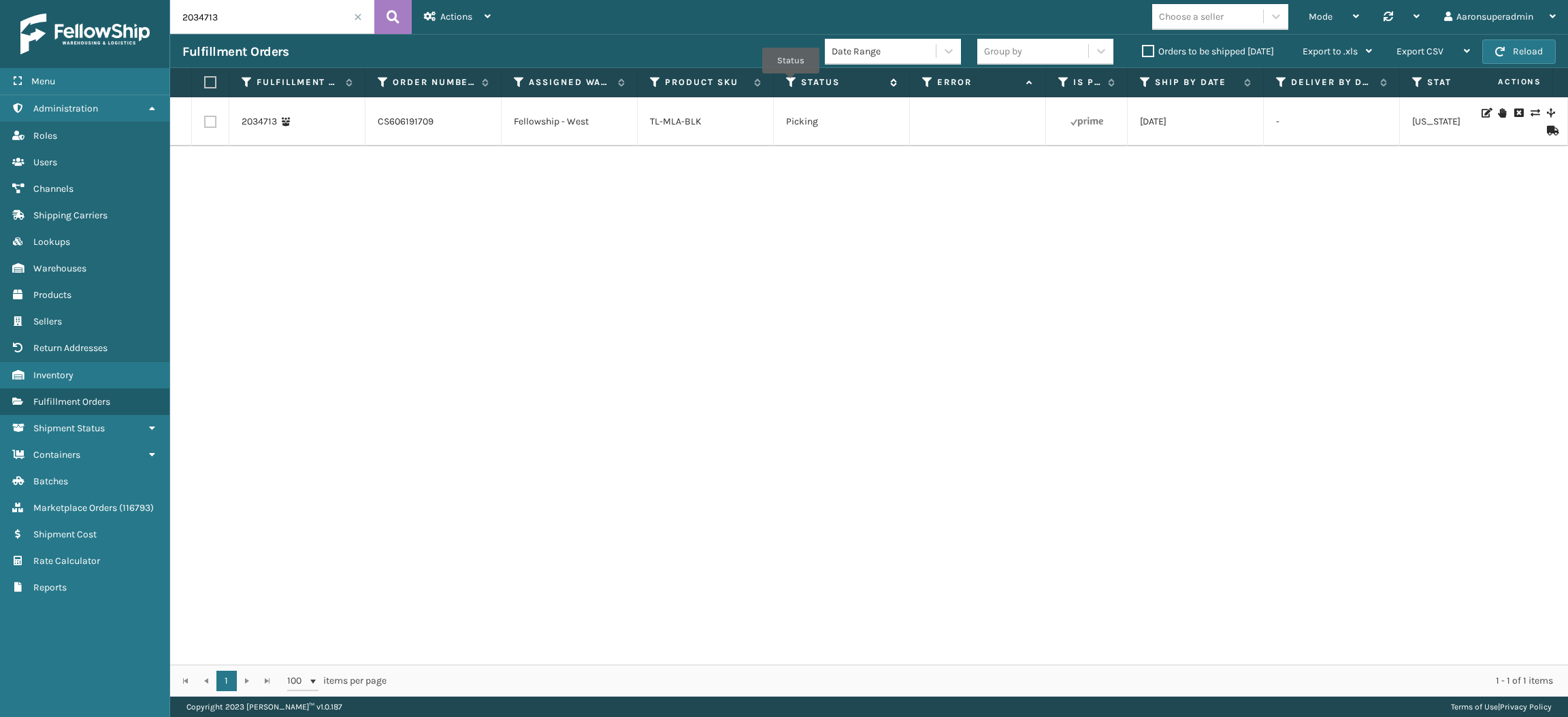
click at [791, 83] on icon at bounding box center [792, 82] width 11 height 12
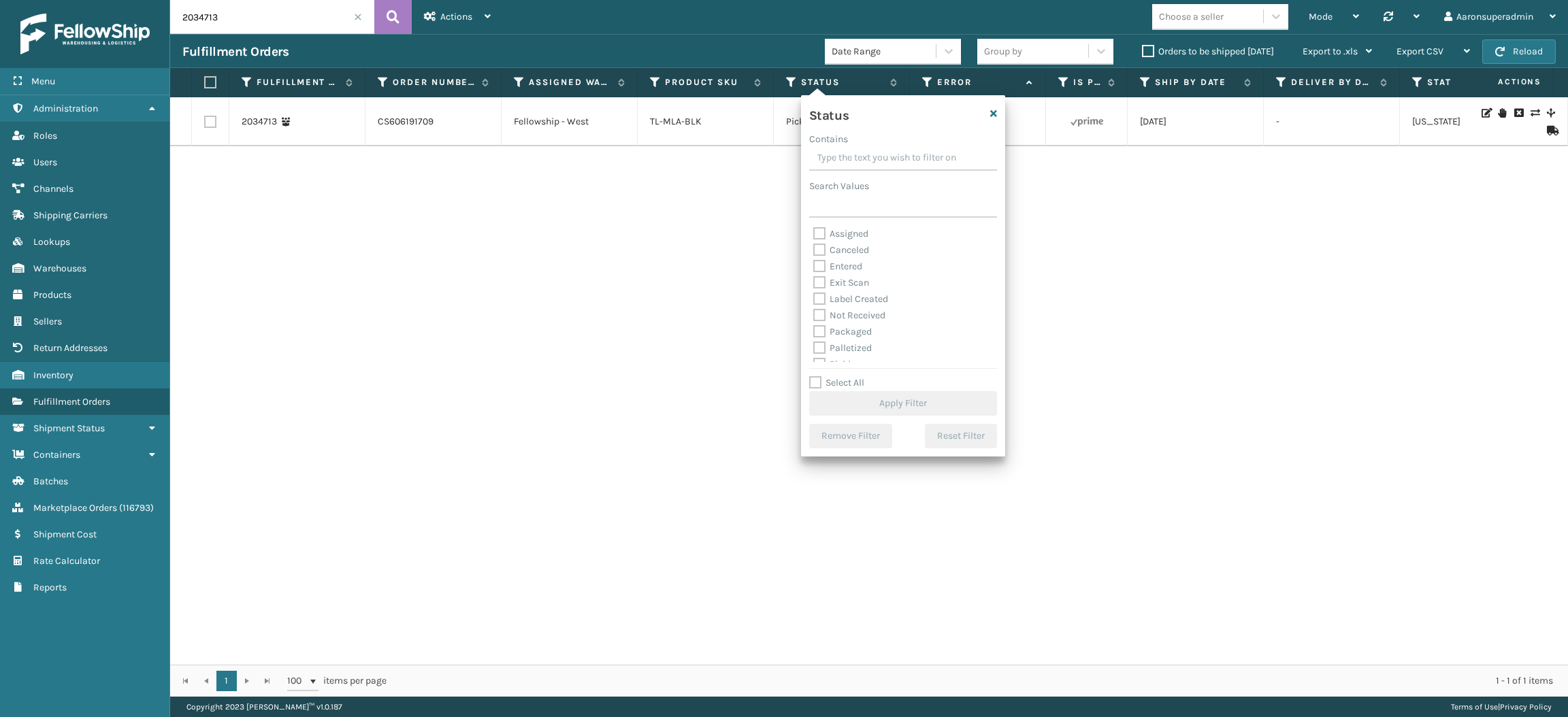
click at [842, 235] on label "Assigned" at bounding box center [841, 233] width 56 height 12
click at [815, 235] on input "Assigned" at bounding box center [814, 230] width 1 height 9
checkbox input "true"
click at [835, 268] on label "Entered" at bounding box center [838, 266] width 49 height 12
click at [815, 268] on input "Entered" at bounding box center [814, 263] width 1 height 9
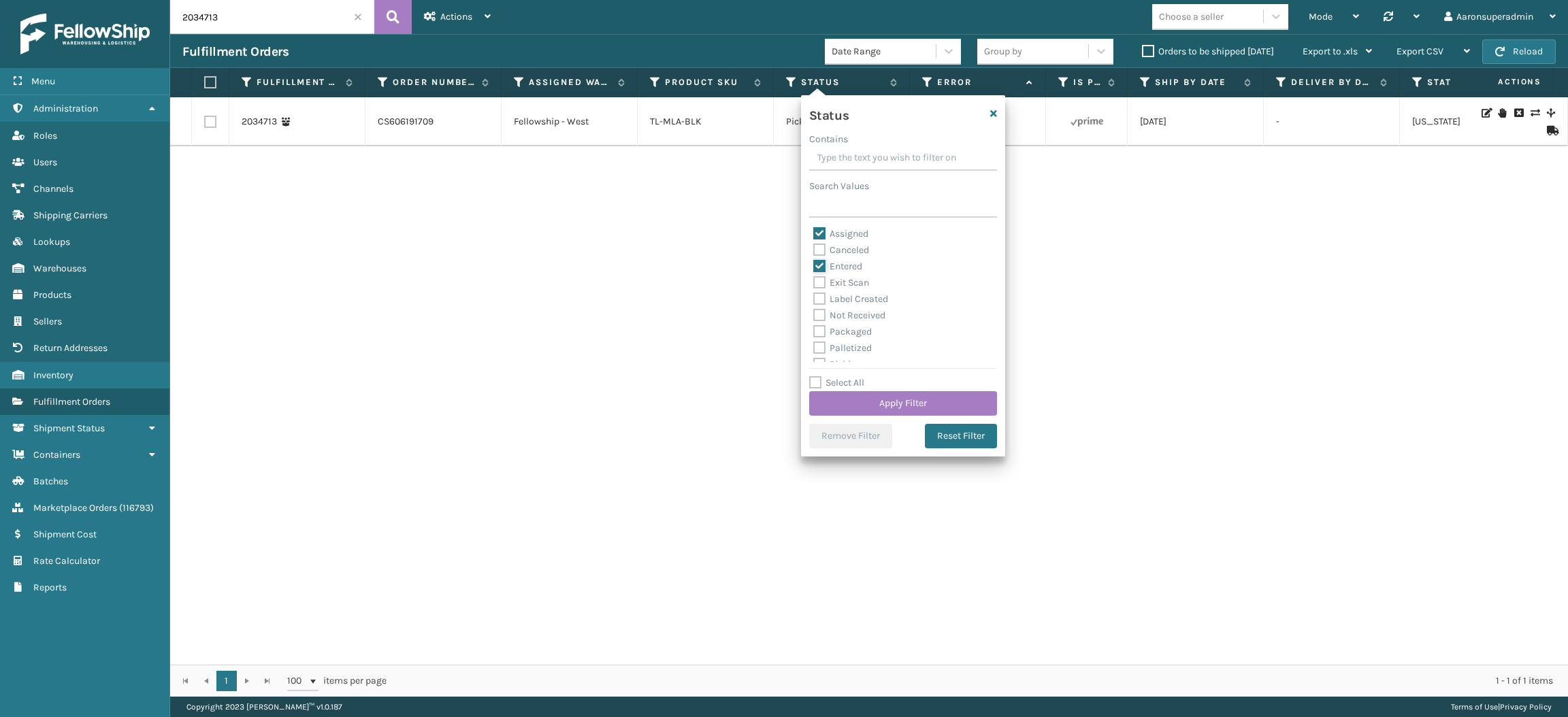
checkbox input "true"
click at [856, 392] on button "Apply Filter" at bounding box center [903, 404] width 188 height 25
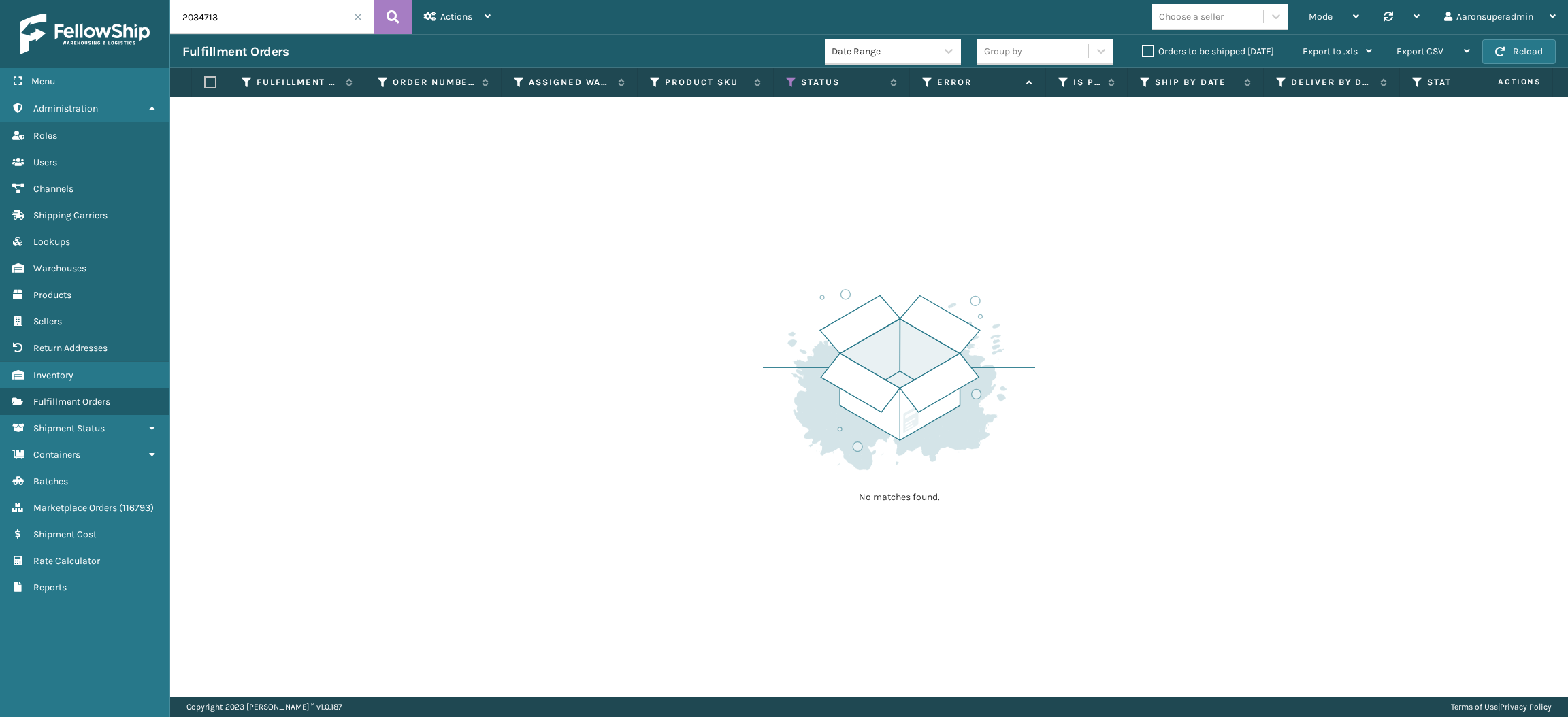
click at [357, 15] on span at bounding box center [358, 16] width 8 height 8
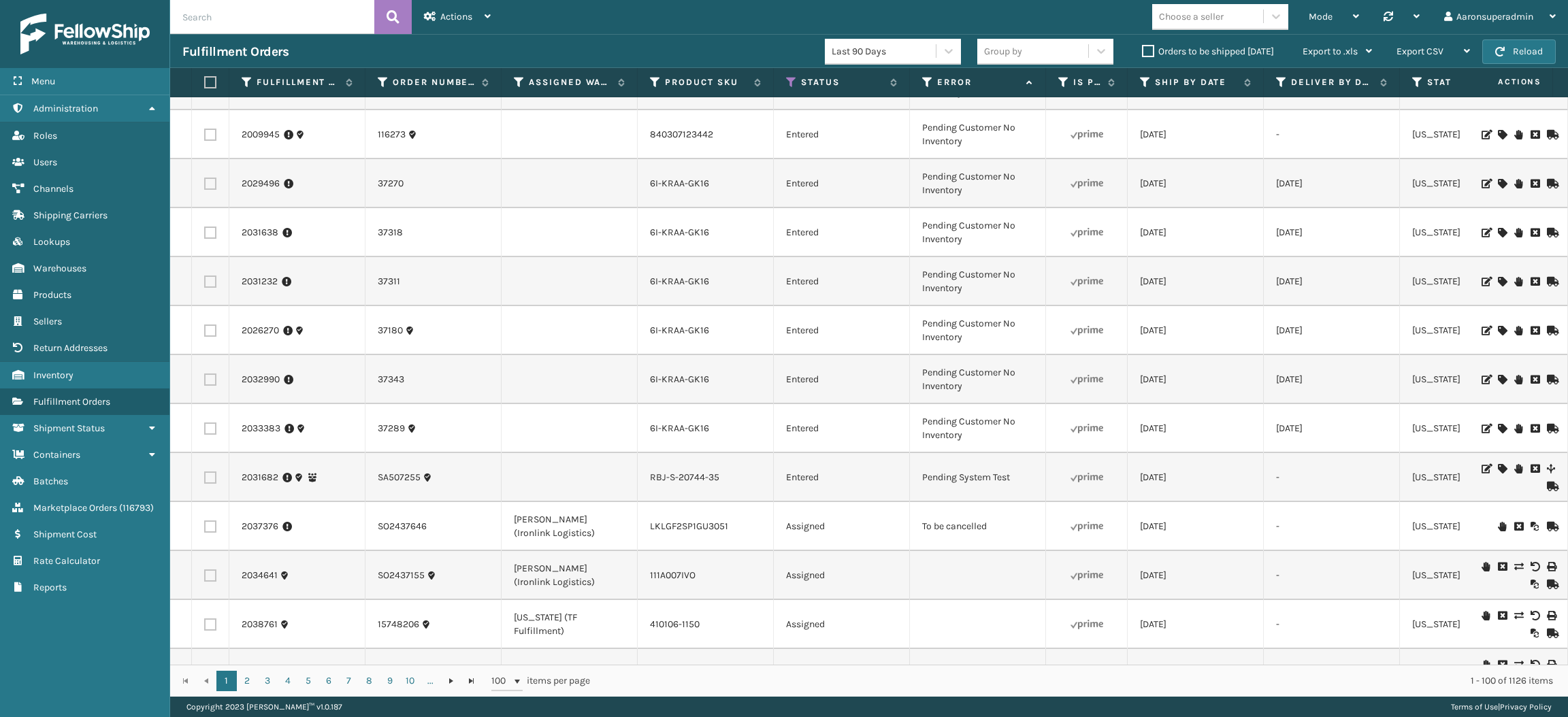
scroll to position [4394, 0]
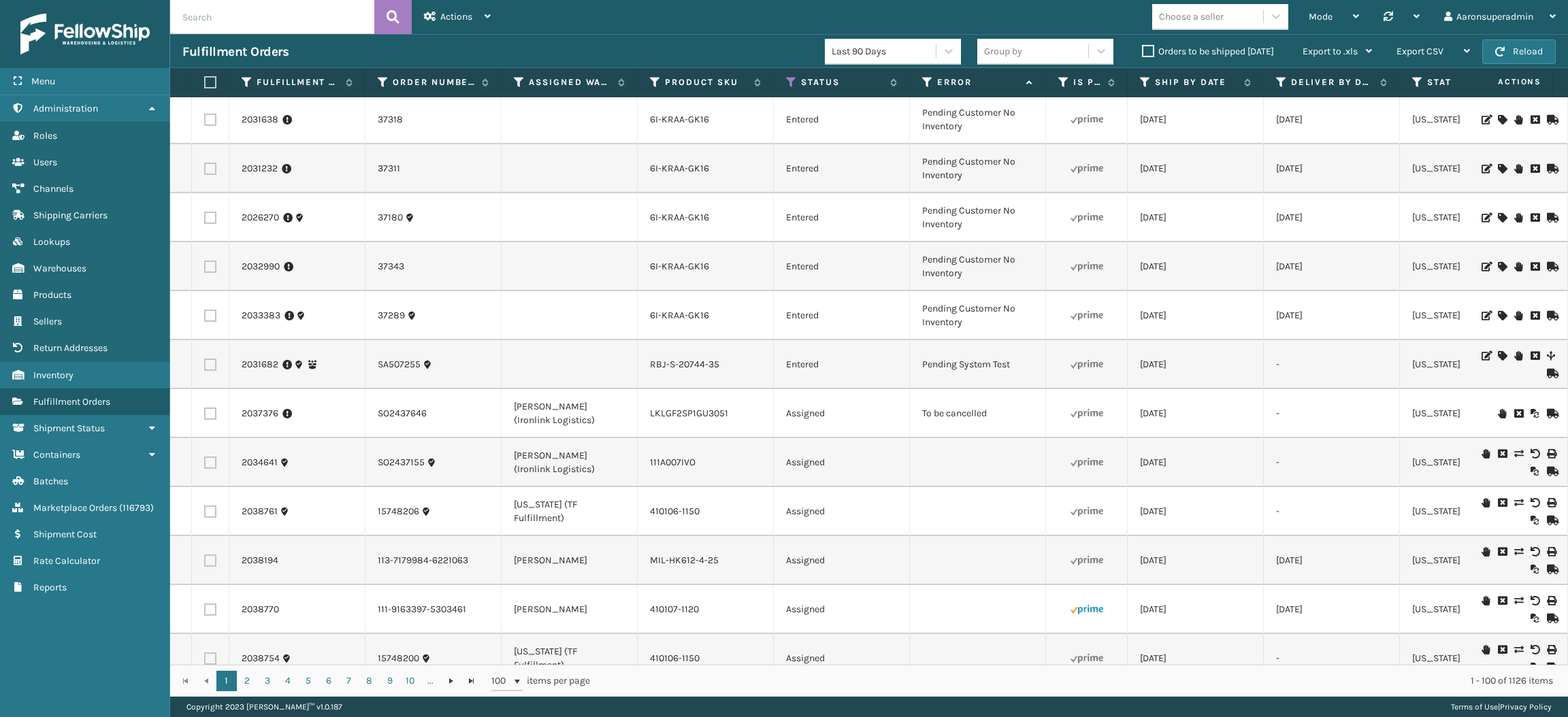
click at [1514, 409] on icon at bounding box center [1518, 414] width 8 height 9
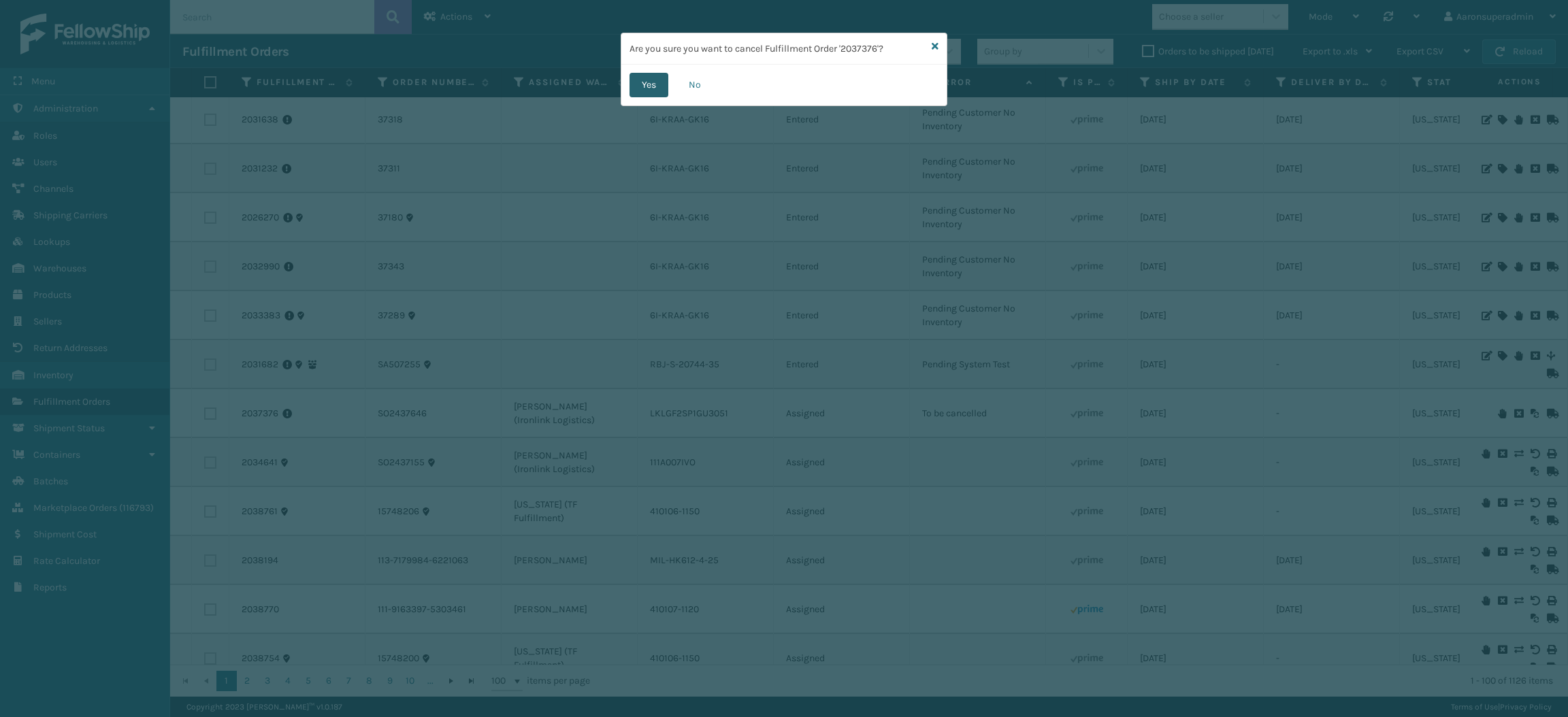
click at [640, 86] on button "Yes" at bounding box center [649, 85] width 39 height 25
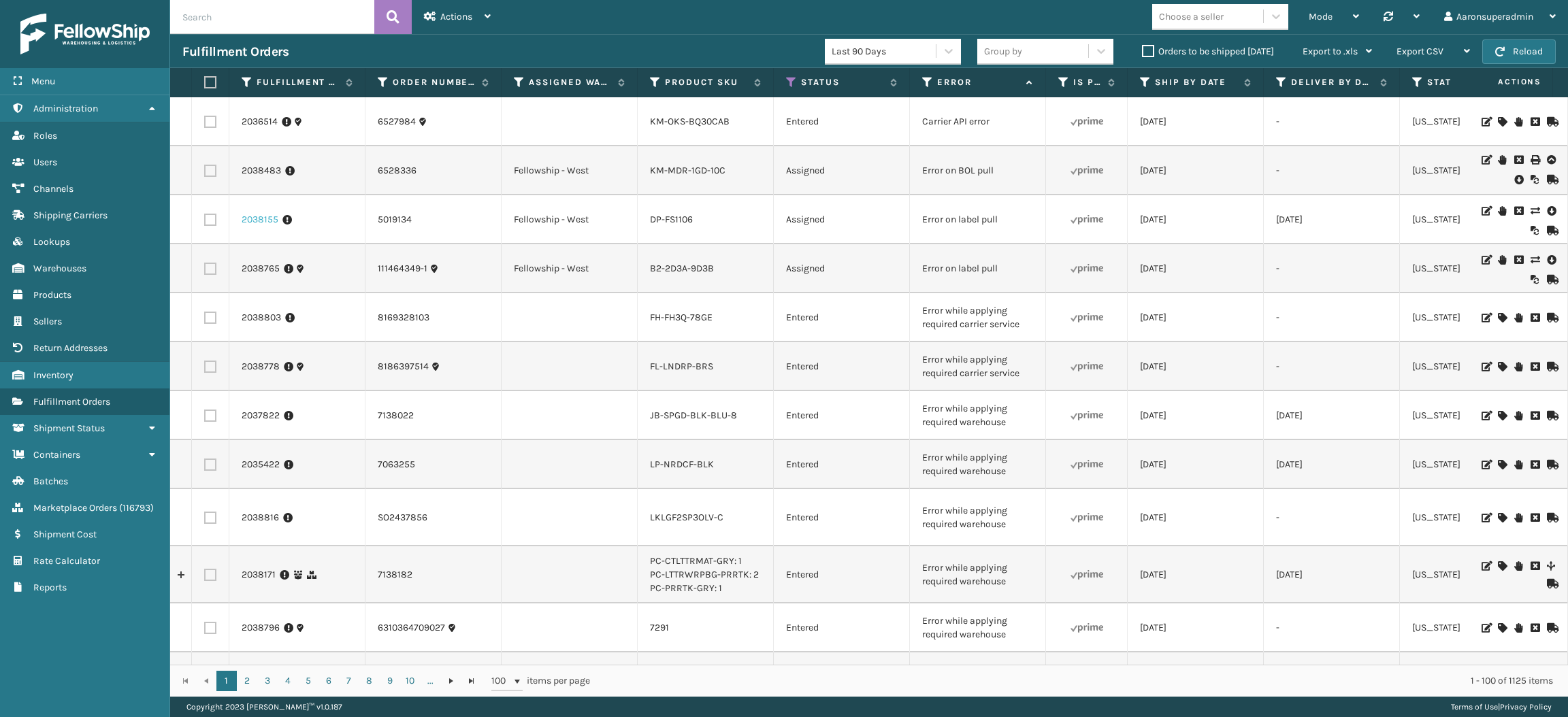
click at [265, 222] on link "2038155" at bounding box center [260, 220] width 36 height 14
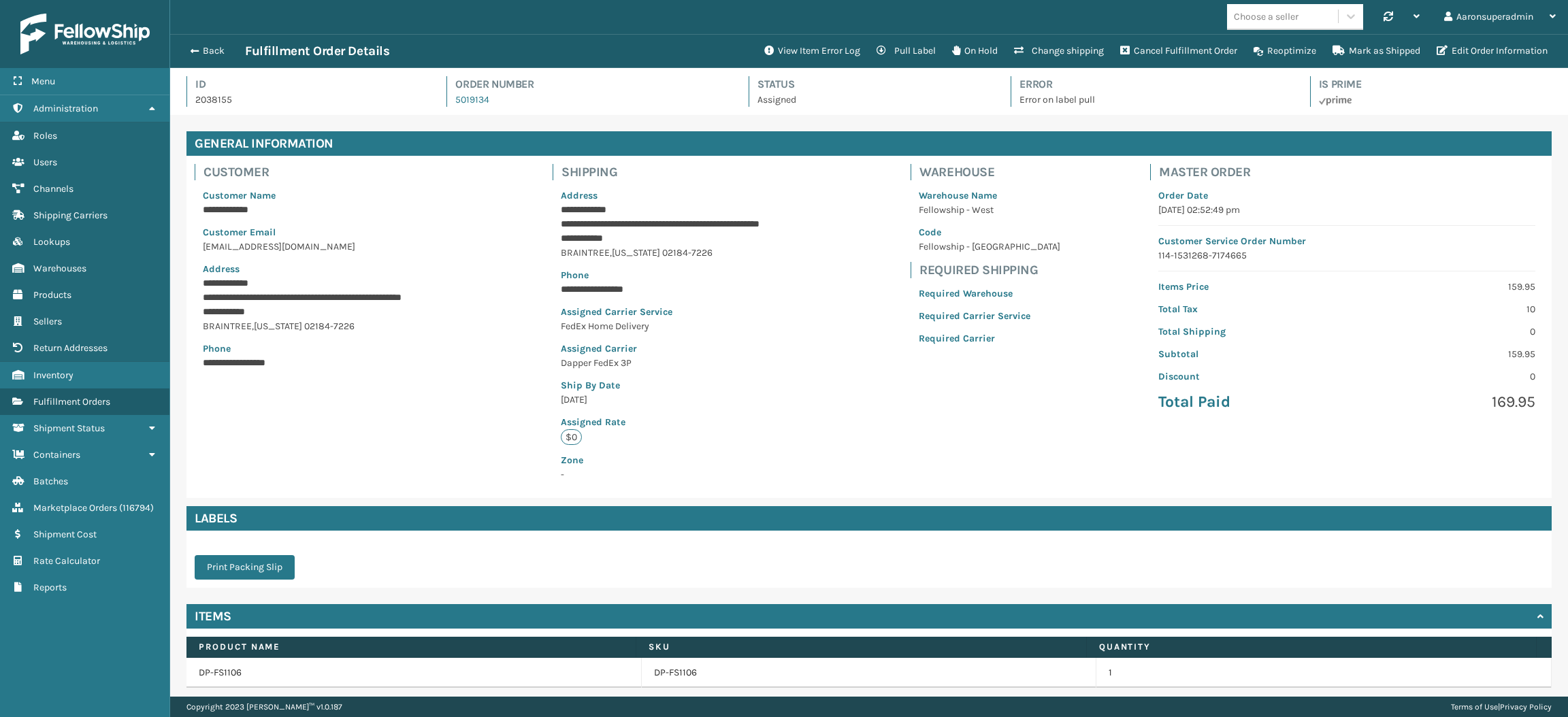
scroll to position [31, 1398]
click at [1455, 59] on button "Edit Order Information" at bounding box center [1492, 51] width 128 height 27
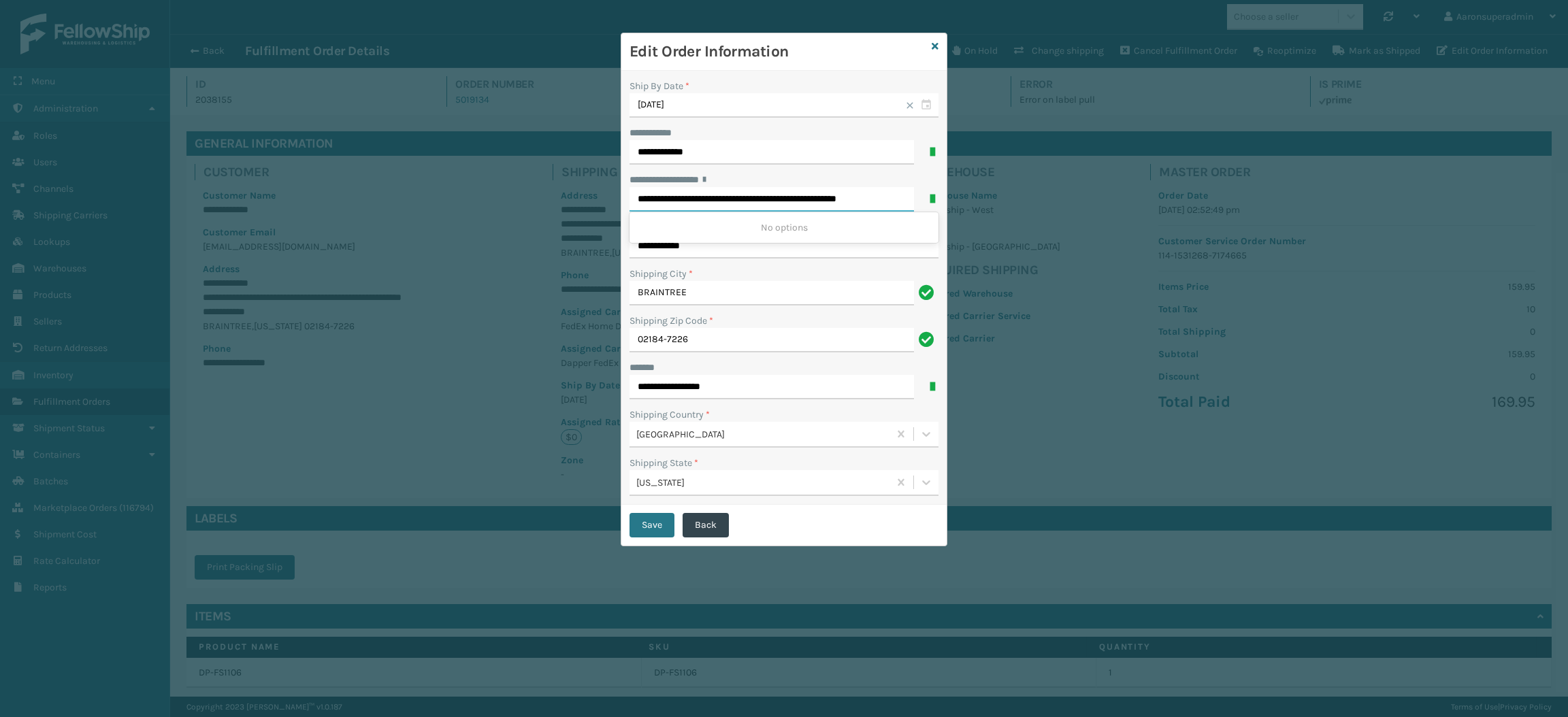
drag, startPoint x: 671, startPoint y: 203, endPoint x: 695, endPoint y: 206, distance: 24.2
click at [695, 206] on input "**********" at bounding box center [772, 199] width 284 height 25
drag, startPoint x: 747, startPoint y: 200, endPoint x: 692, endPoint y: 204, distance: 55.1
click at [692, 204] on input "**********" at bounding box center [772, 199] width 284 height 25
drag, startPoint x: 736, startPoint y: 201, endPoint x: 690, endPoint y: 203, distance: 46.0
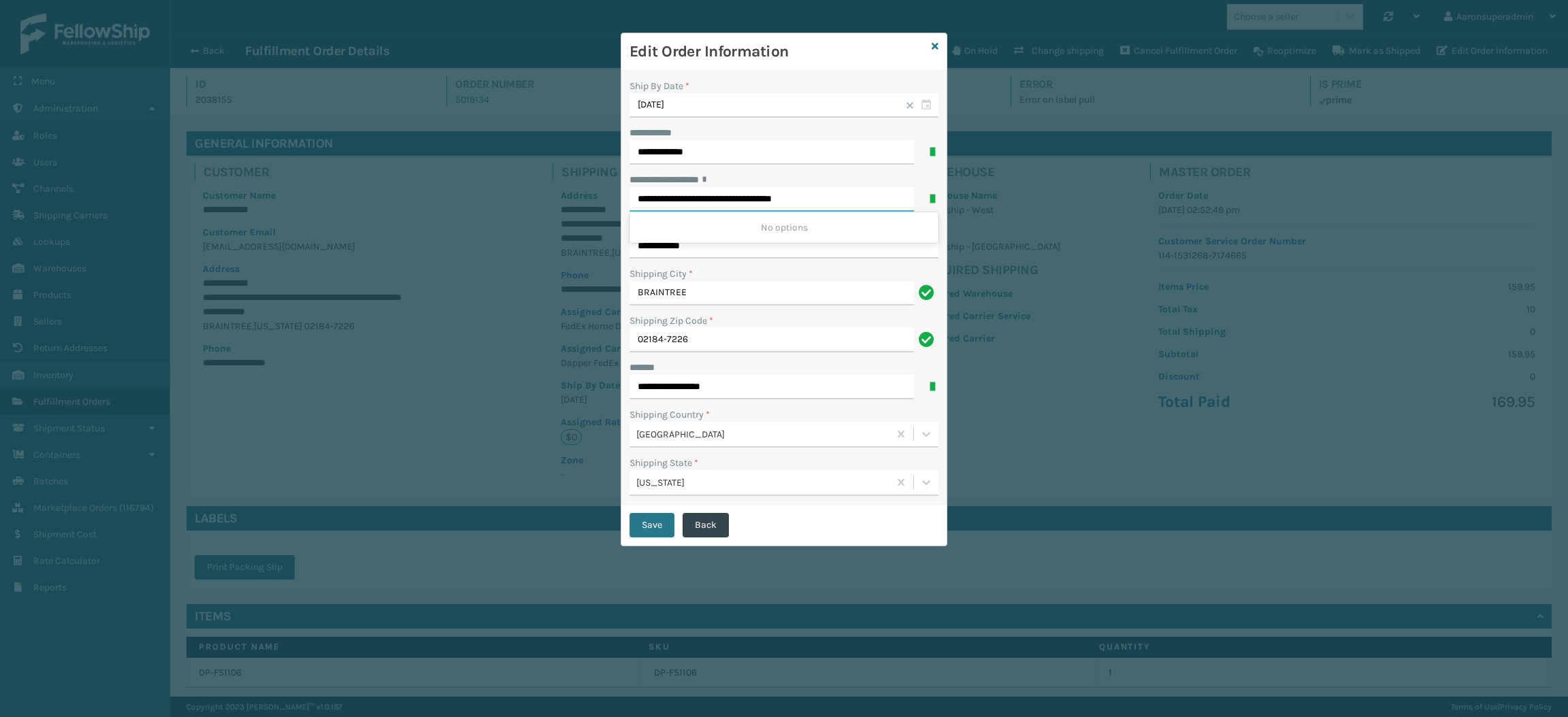
click at [690, 203] on input "**********" at bounding box center [772, 199] width 284 height 25
type input "**********"
click at [643, 531] on button "Save" at bounding box center [651, 525] width 45 height 25
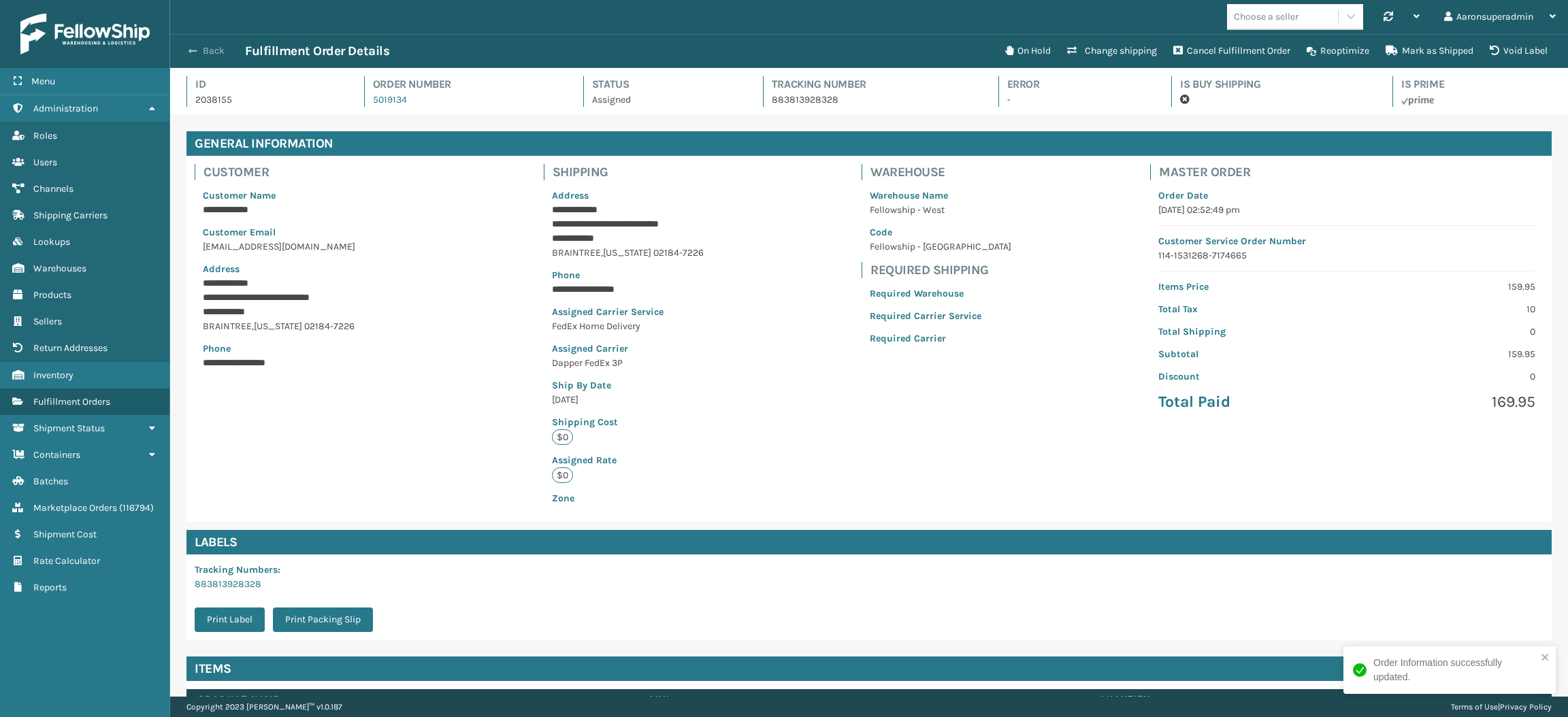
click at [206, 53] on button "Back" at bounding box center [213, 50] width 63 height 12
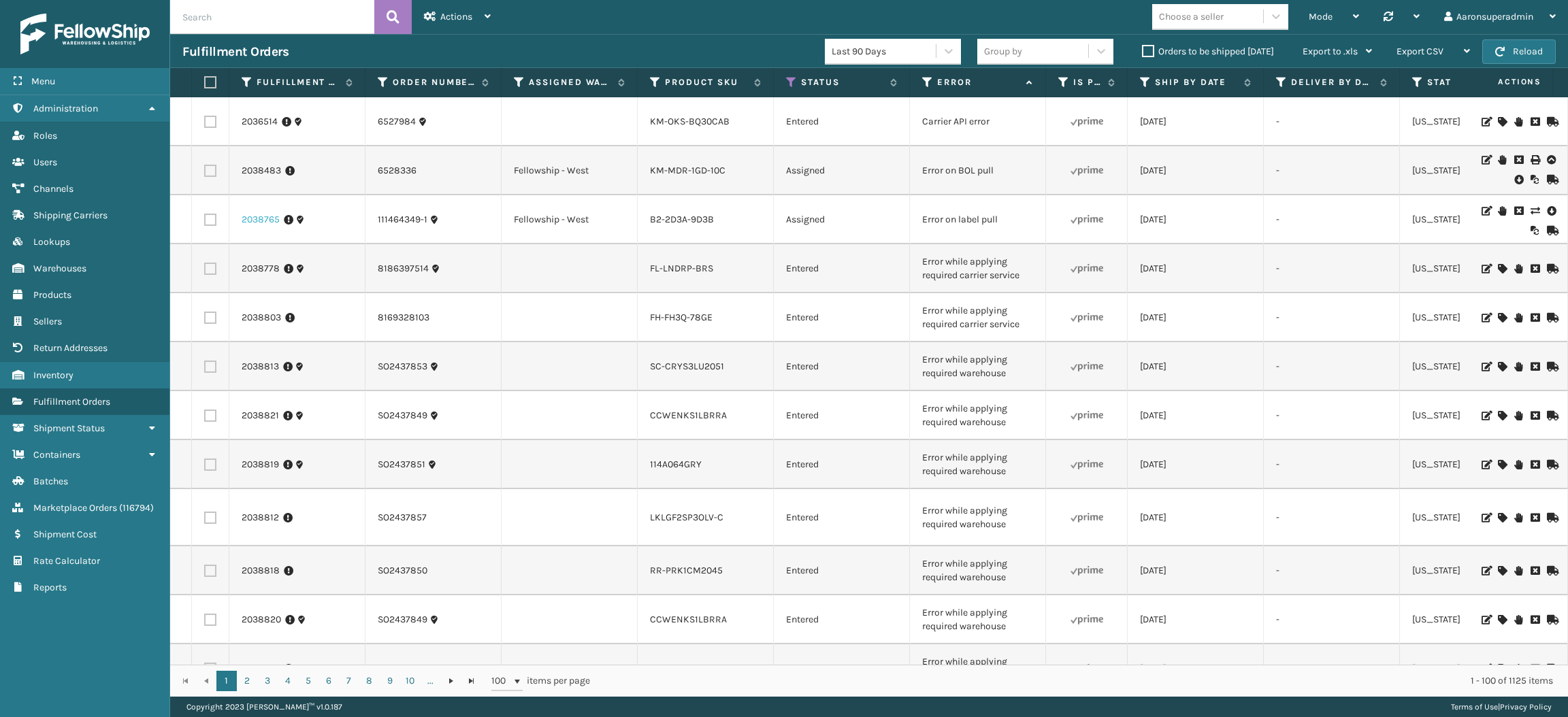
click at [241, 220] on link "2038765" at bounding box center [261, 220] width 38 height 14
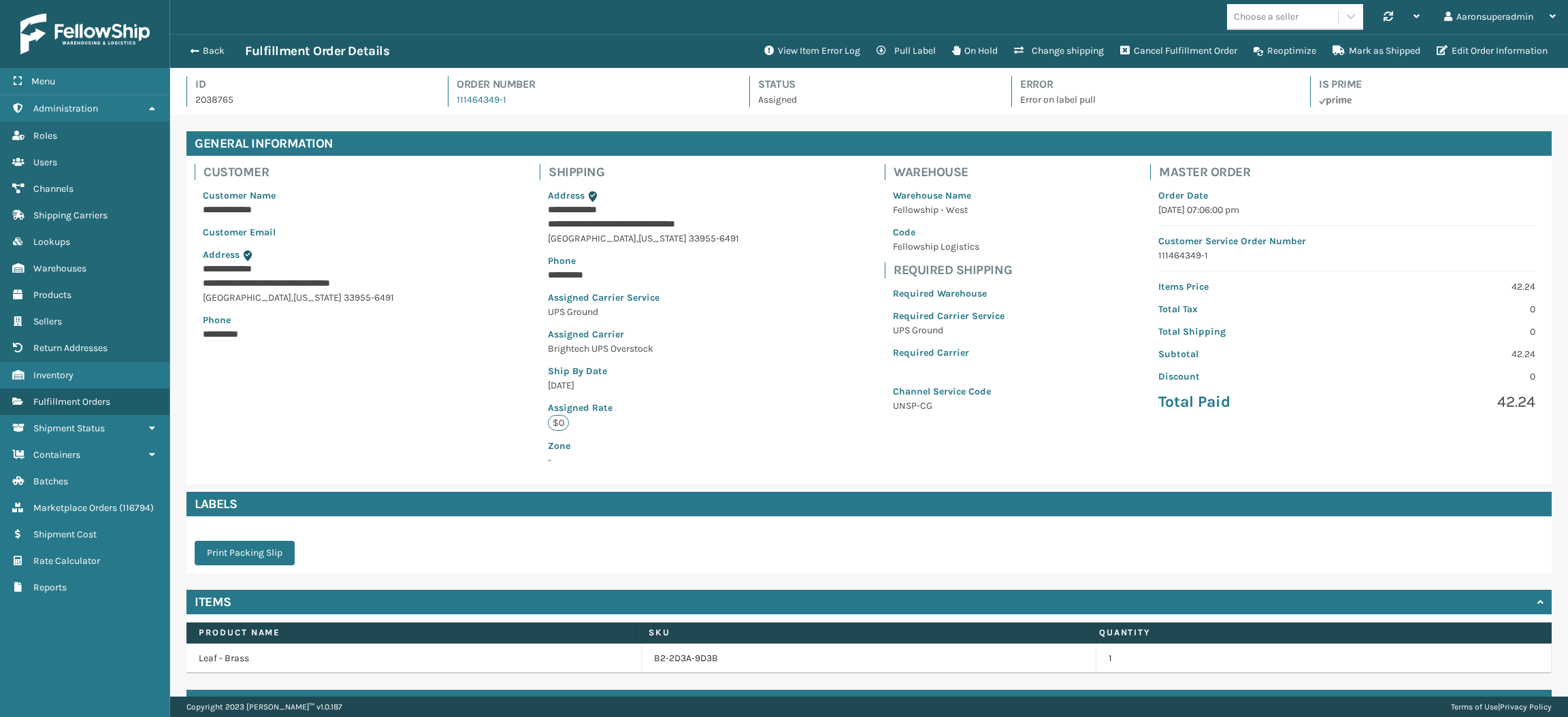
scroll to position [31, 1398]
click at [1447, 39] on button "Edit Order Information" at bounding box center [1492, 51] width 128 height 27
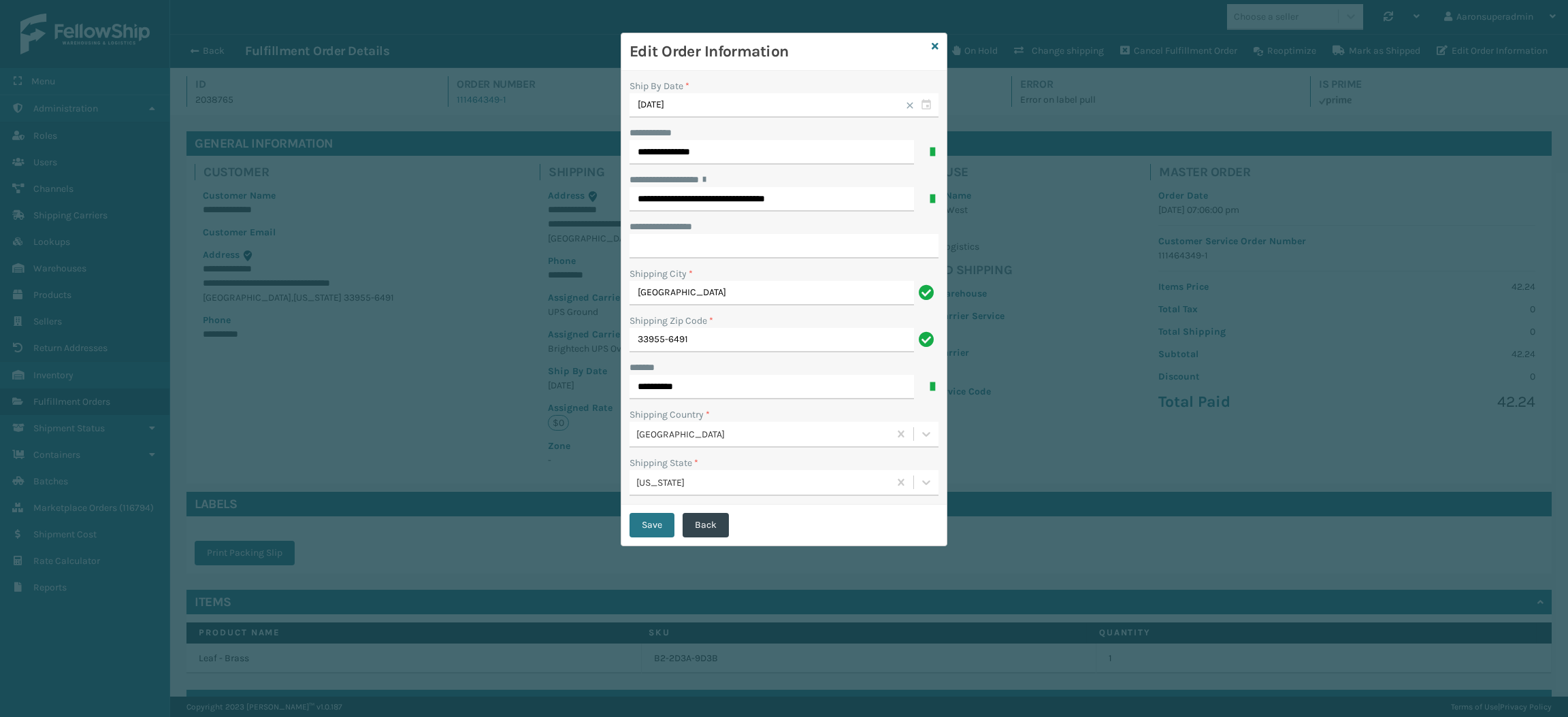
click at [940, 48] on div "Edit Order Information" at bounding box center [784, 52] width 325 height 37
click at [932, 48] on icon at bounding box center [935, 46] width 6 height 9
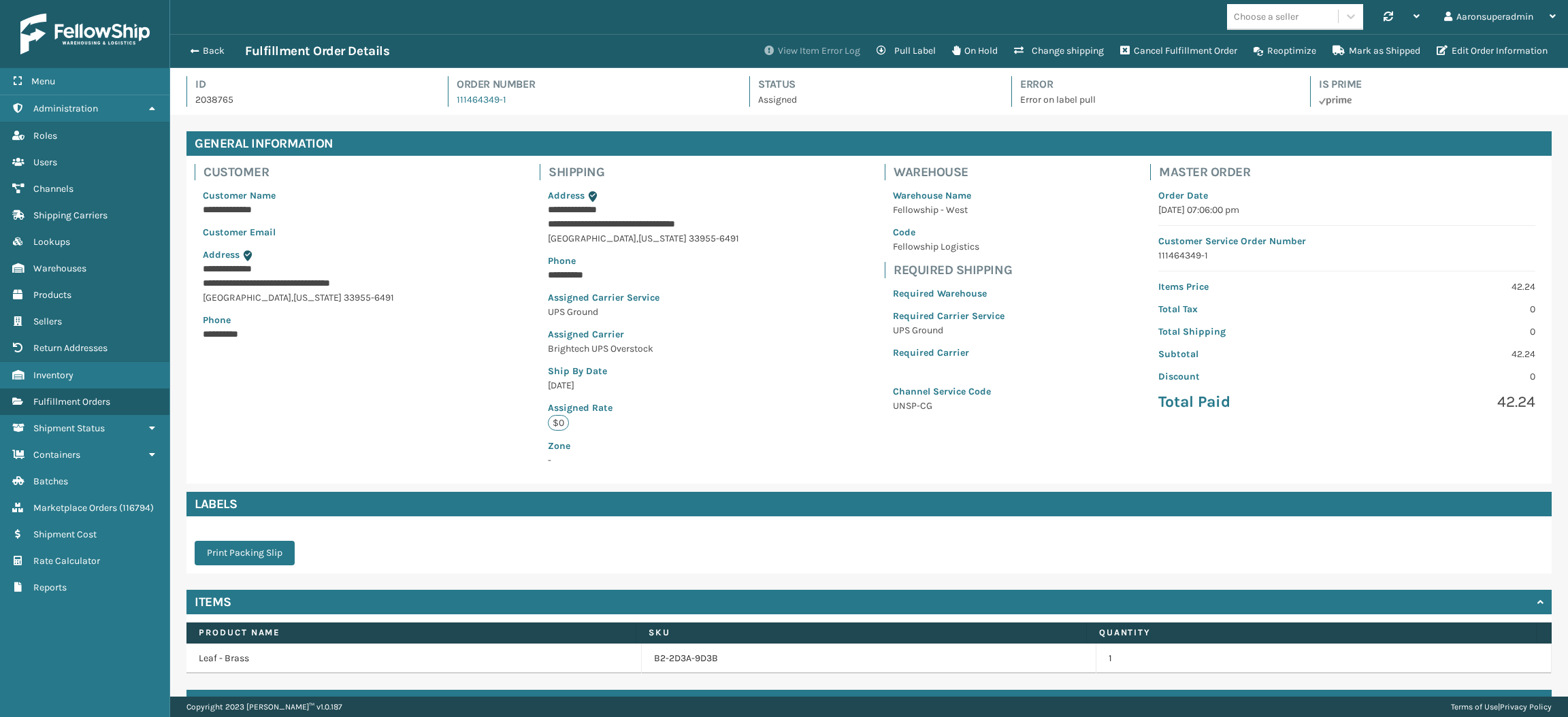
click at [803, 47] on button "View Item Error Log" at bounding box center [812, 51] width 112 height 27
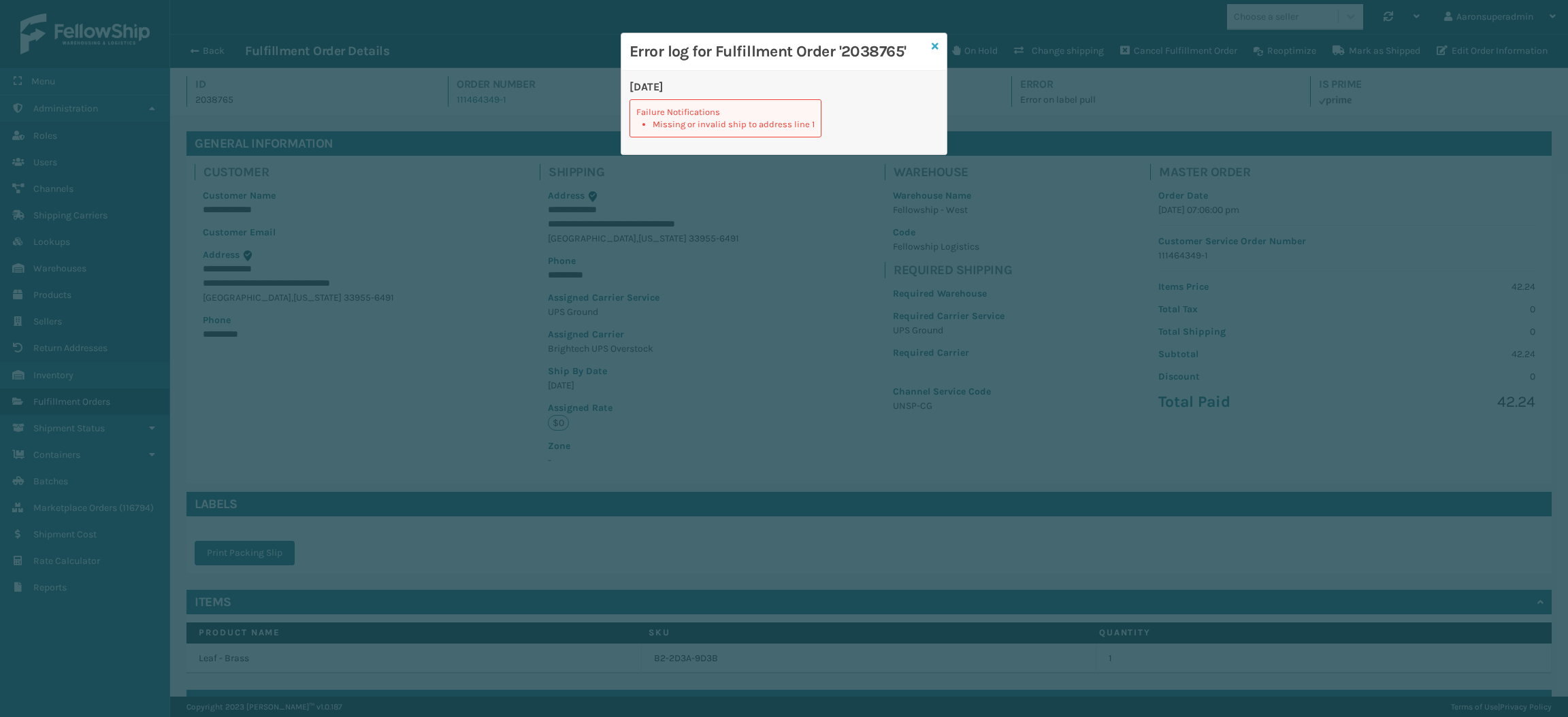
click at [937, 46] on icon at bounding box center [935, 46] width 6 height 9
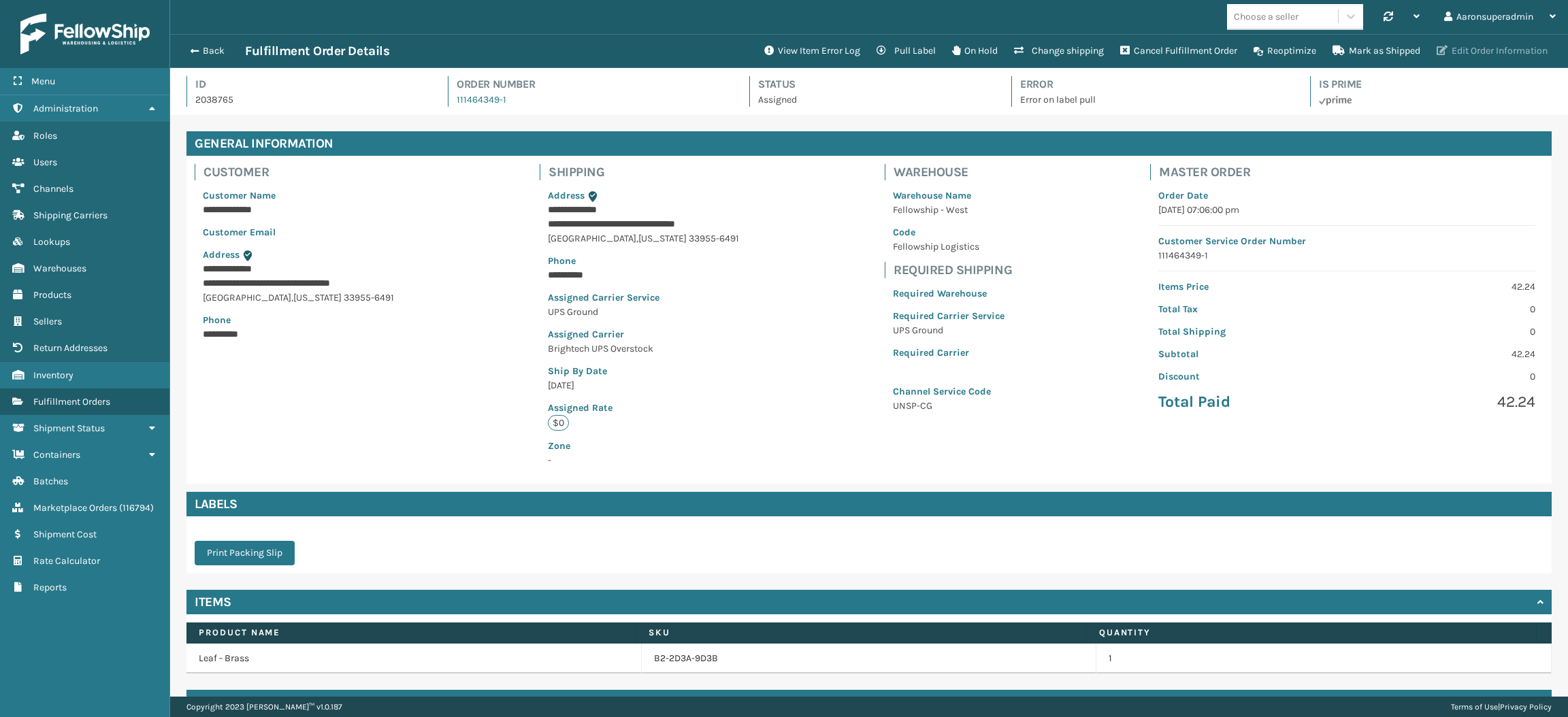
click at [1444, 53] on icon "button" at bounding box center [1442, 50] width 11 height 9
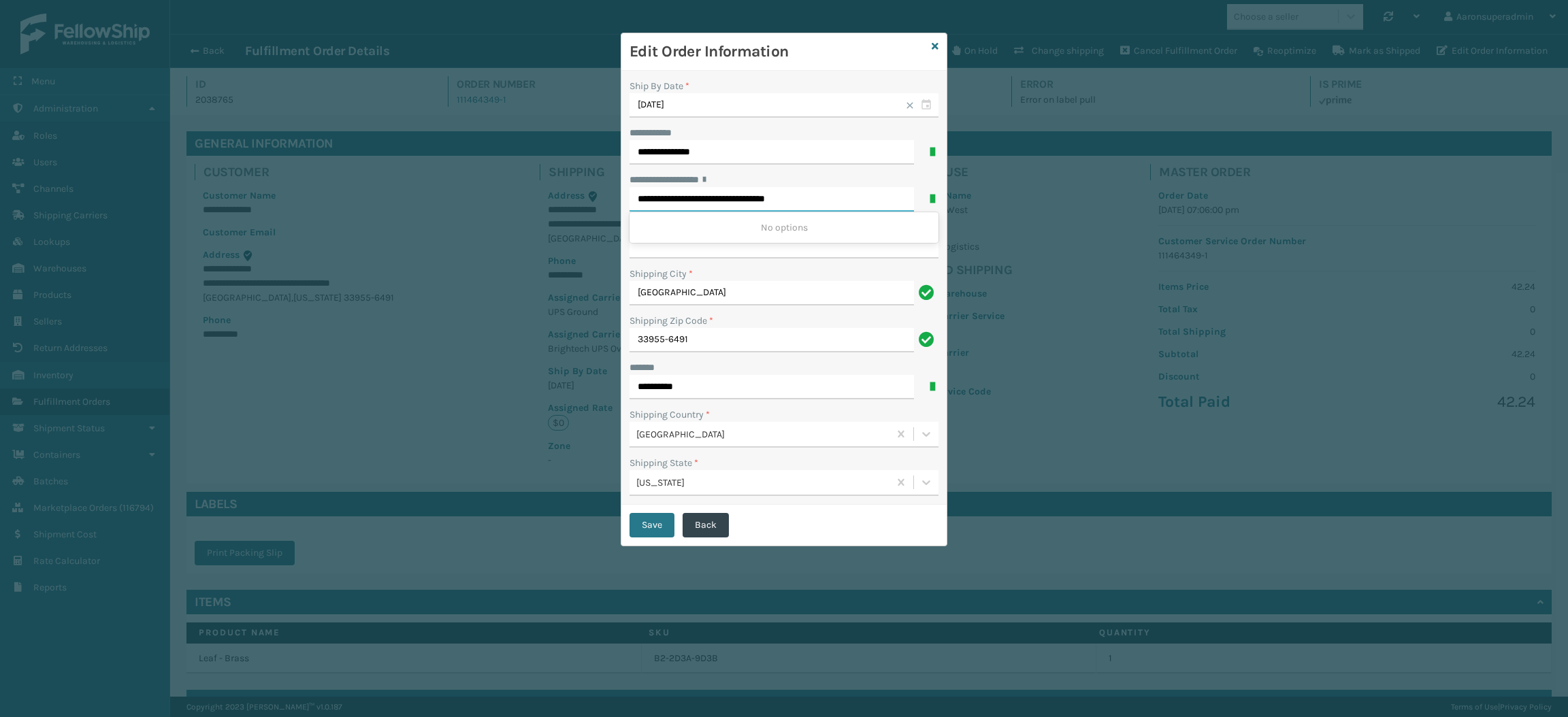
drag, startPoint x: 770, startPoint y: 204, endPoint x: 848, endPoint y: 204, distance: 78.0
click at [848, 204] on input "**********" at bounding box center [772, 199] width 284 height 25
type input "**********"
click at [823, 257] on input "**********" at bounding box center [784, 246] width 309 height 25
paste input "*********"
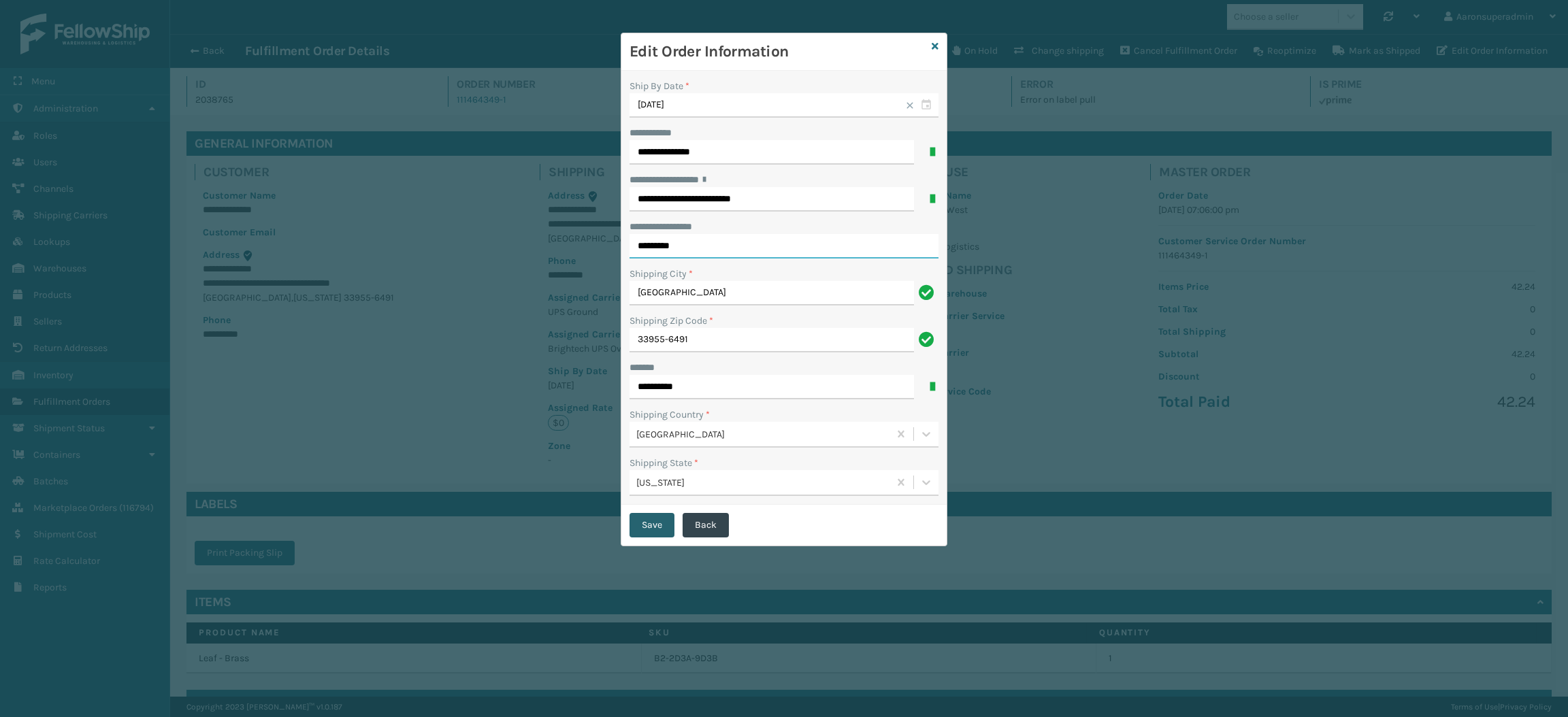
type input "*********"
click at [655, 525] on button "Save" at bounding box center [651, 525] width 45 height 25
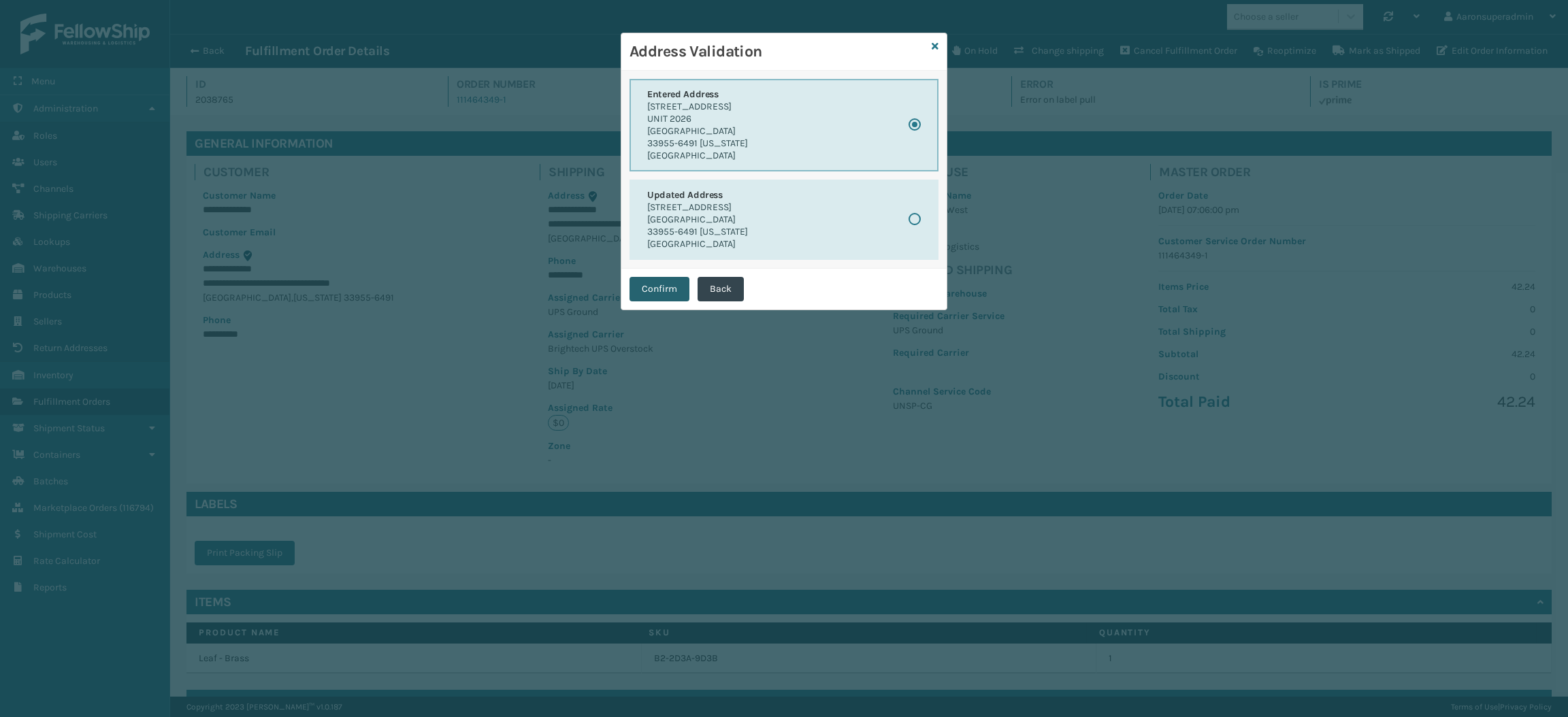
click at [648, 289] on button "Confirm" at bounding box center [660, 289] width 60 height 25
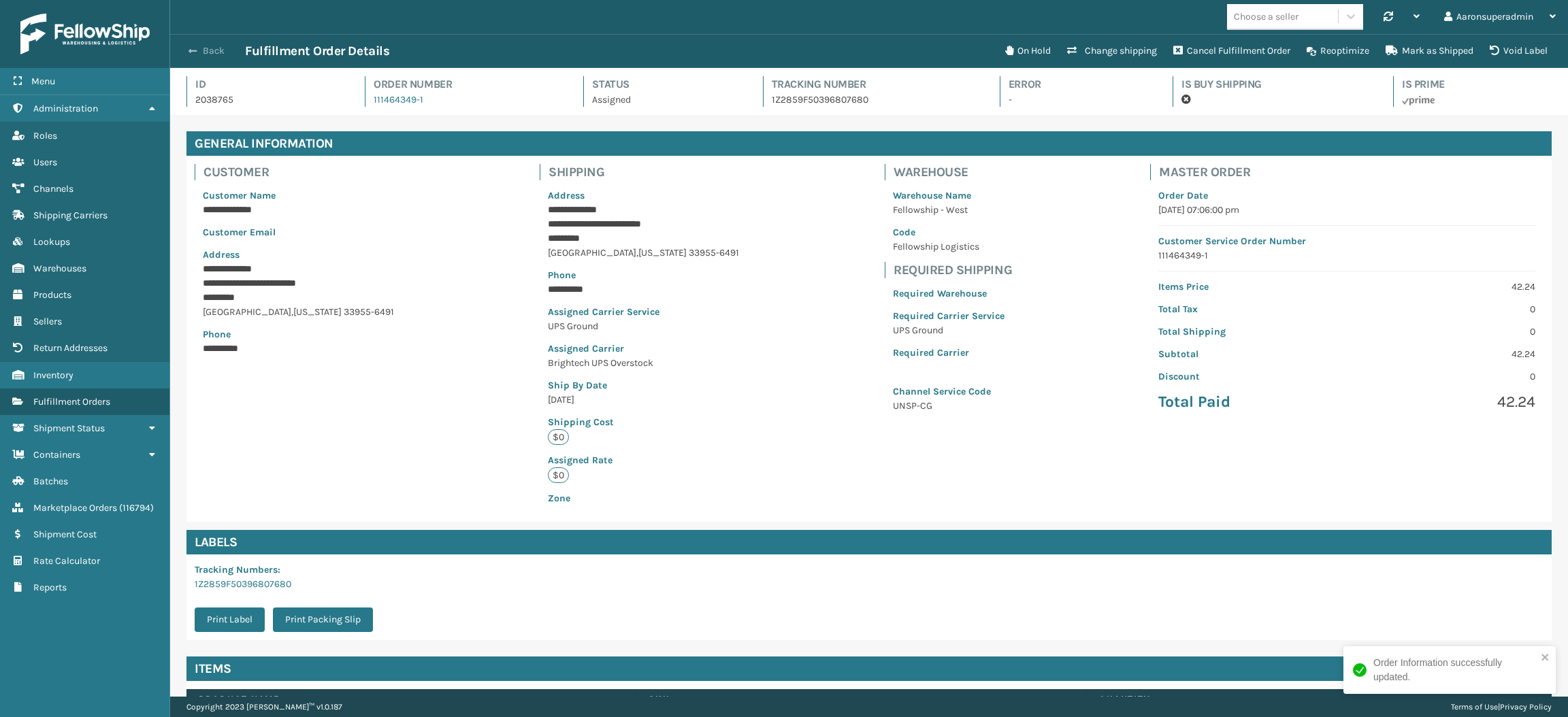
click at [200, 49] on button "Back" at bounding box center [213, 50] width 63 height 12
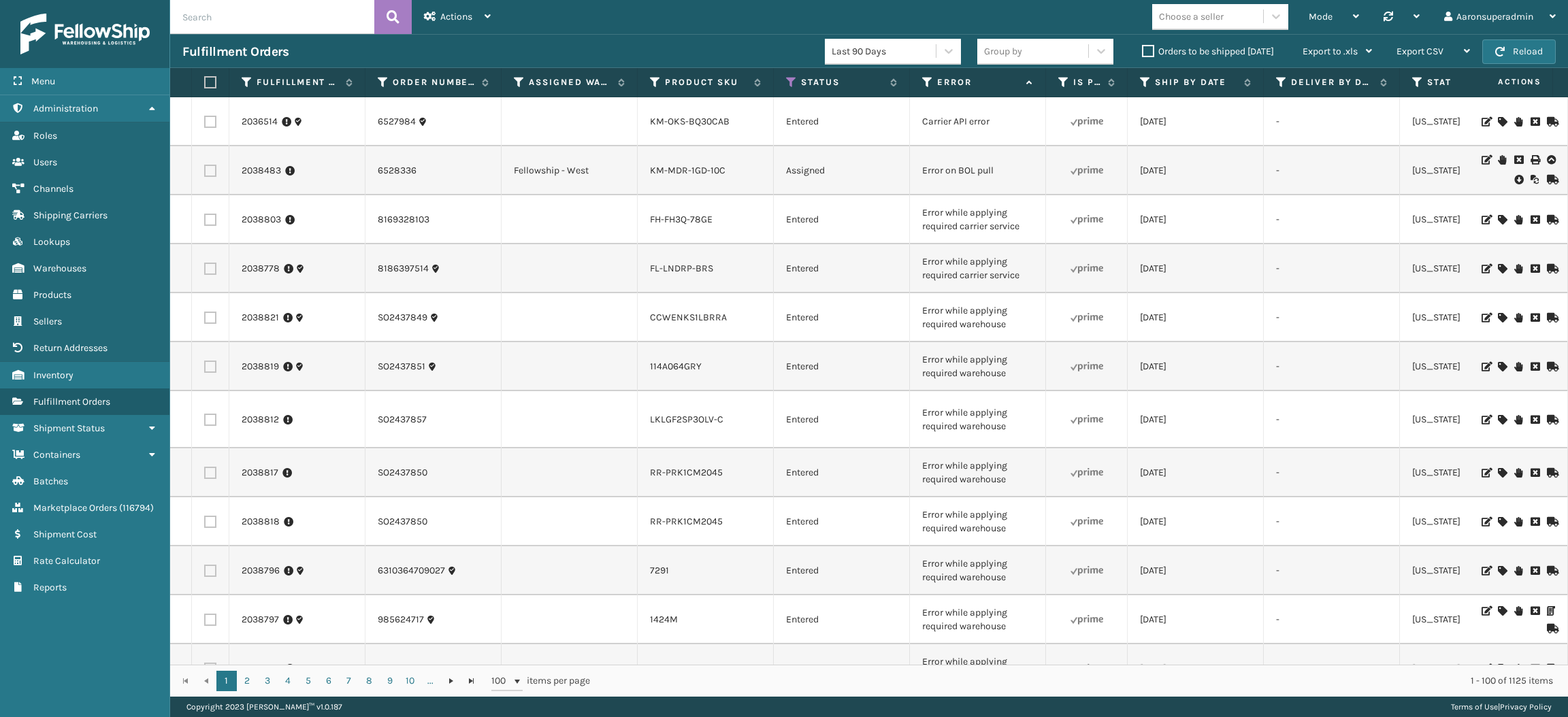
click at [1514, 179] on icon at bounding box center [1518, 179] width 8 height 14
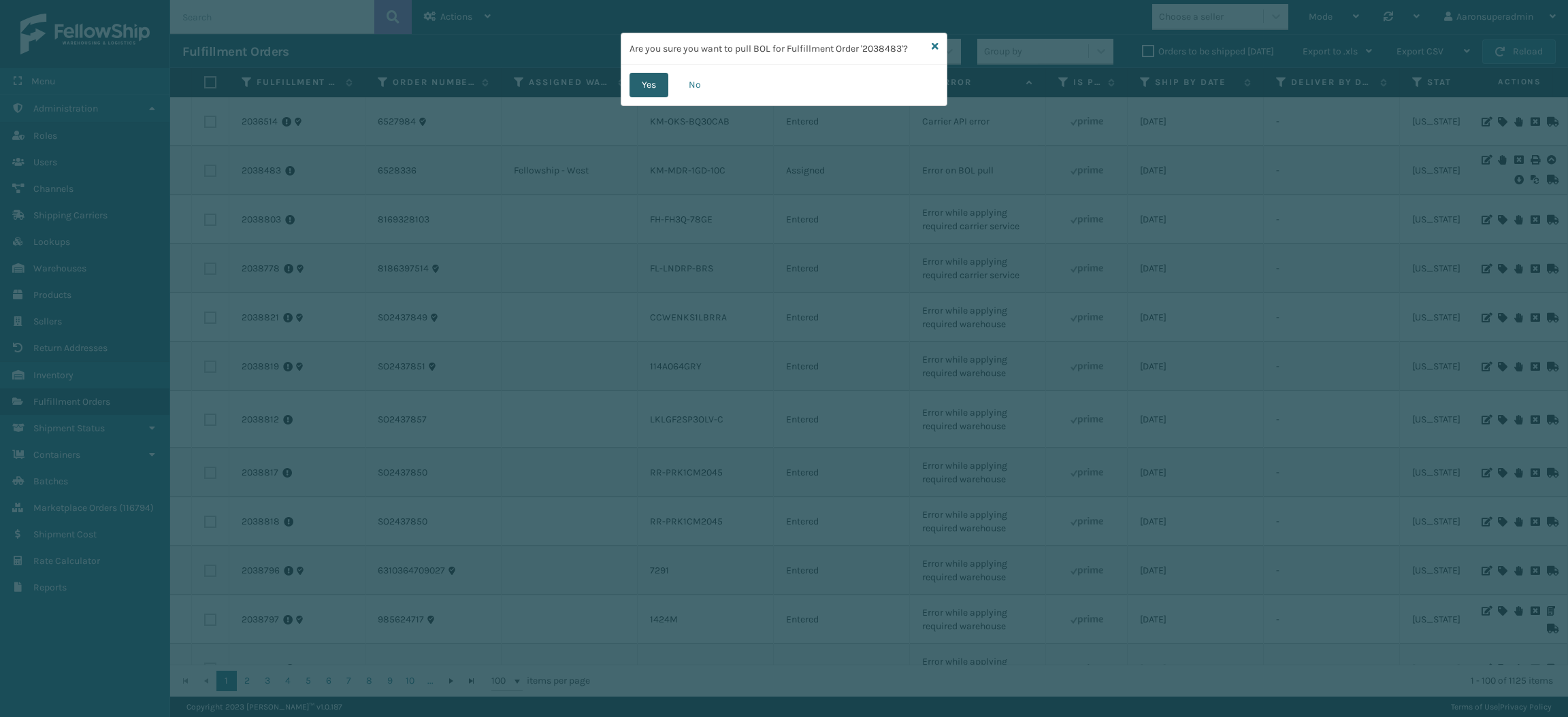
click at [648, 77] on button "Yes" at bounding box center [649, 85] width 39 height 25
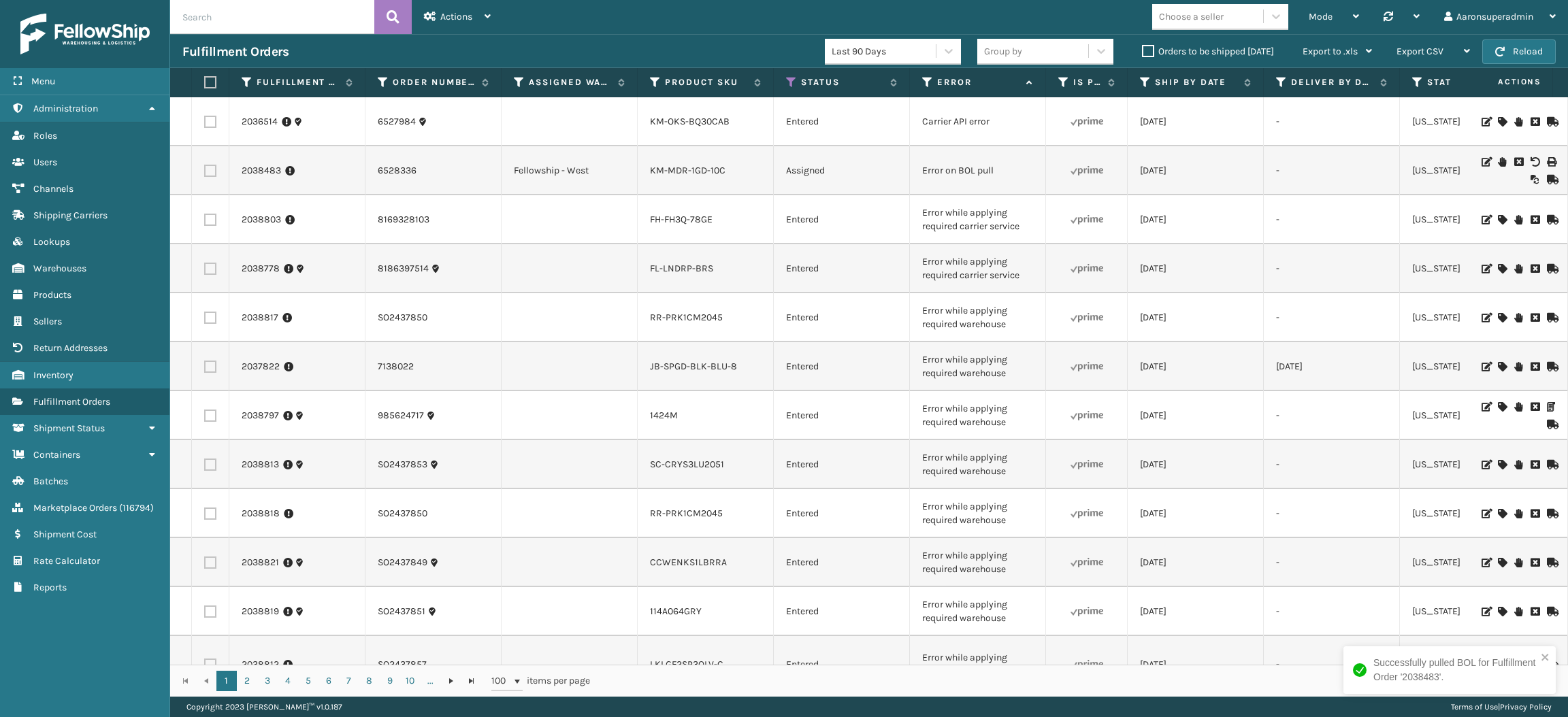
click at [1498, 159] on icon at bounding box center [1501, 162] width 8 height 9
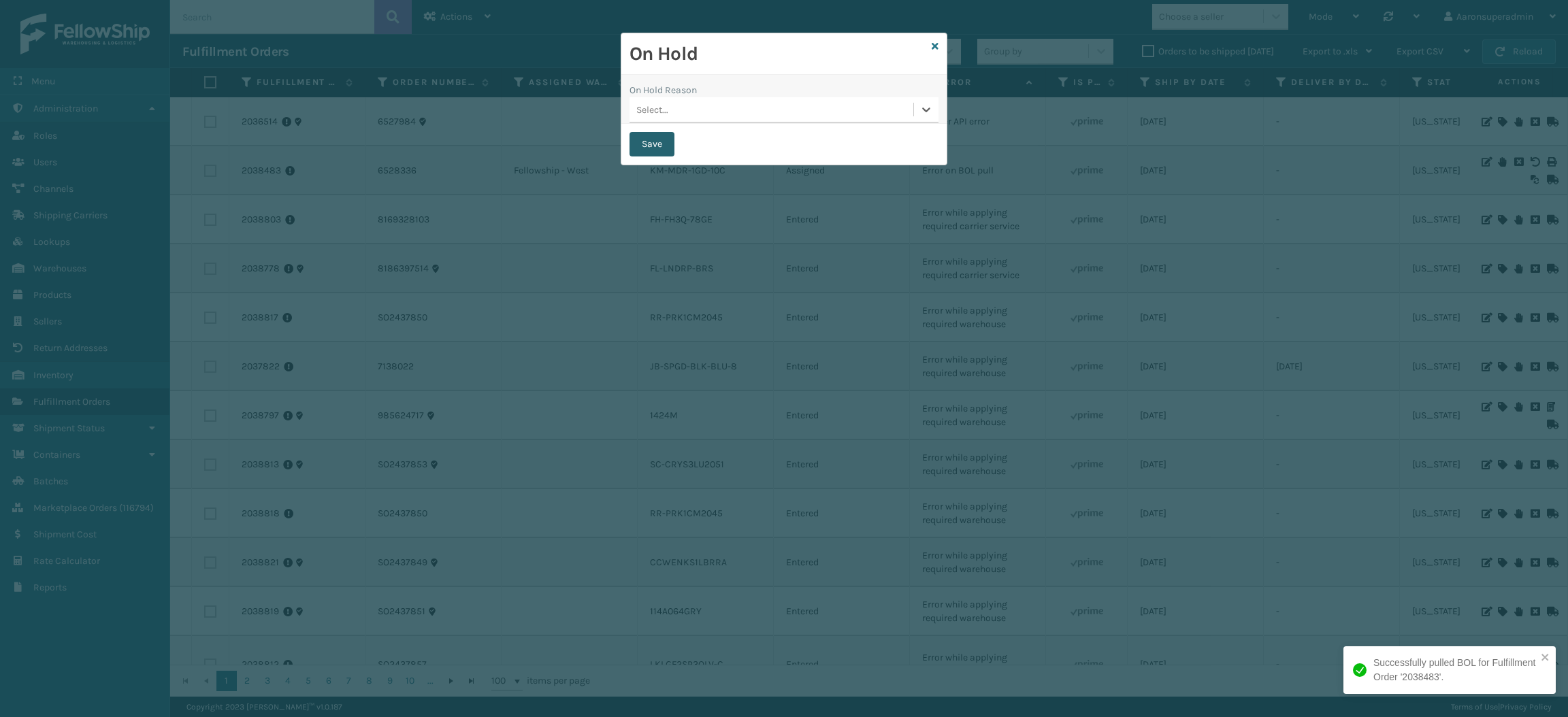
click at [631, 147] on button "Save" at bounding box center [651, 144] width 45 height 25
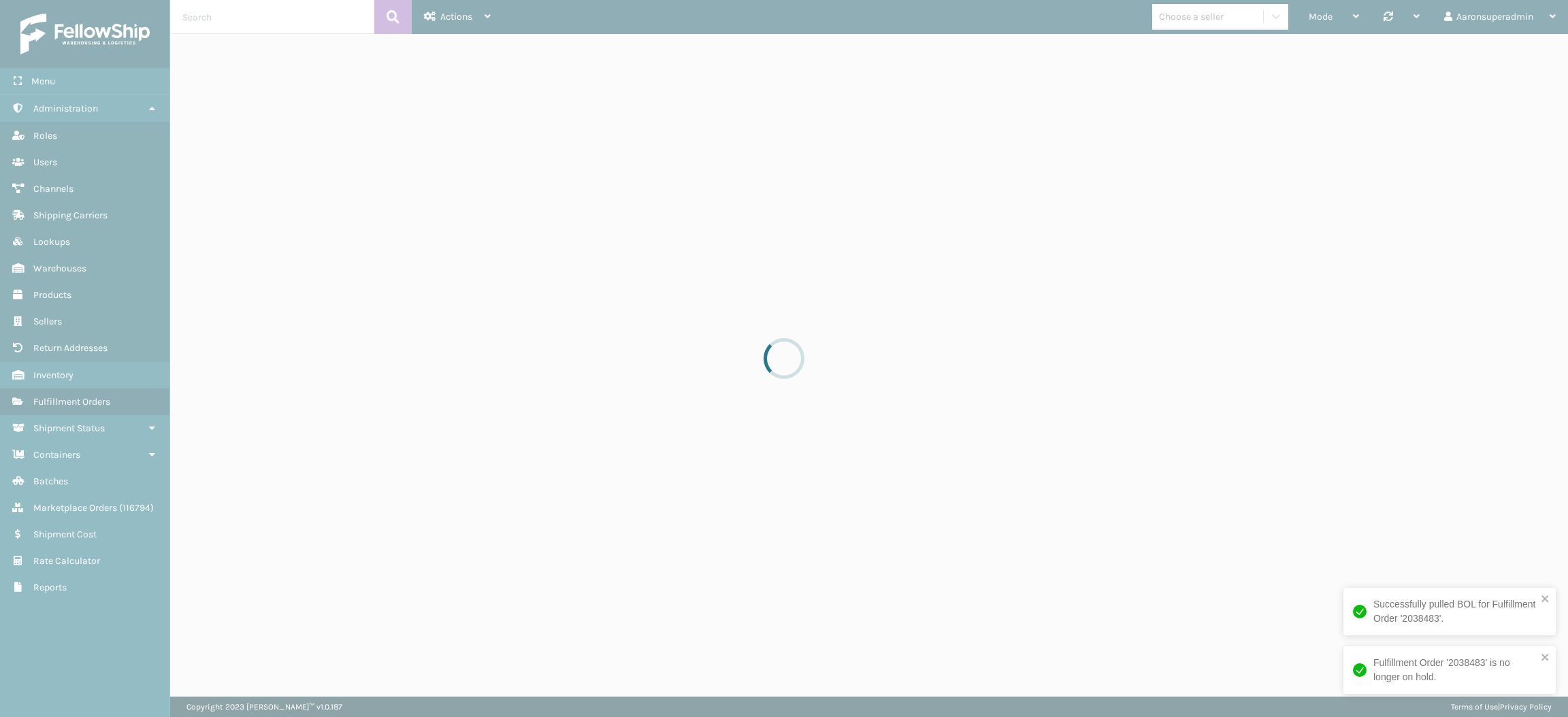
click at [649, 145] on div at bounding box center [784, 358] width 1568 height 717
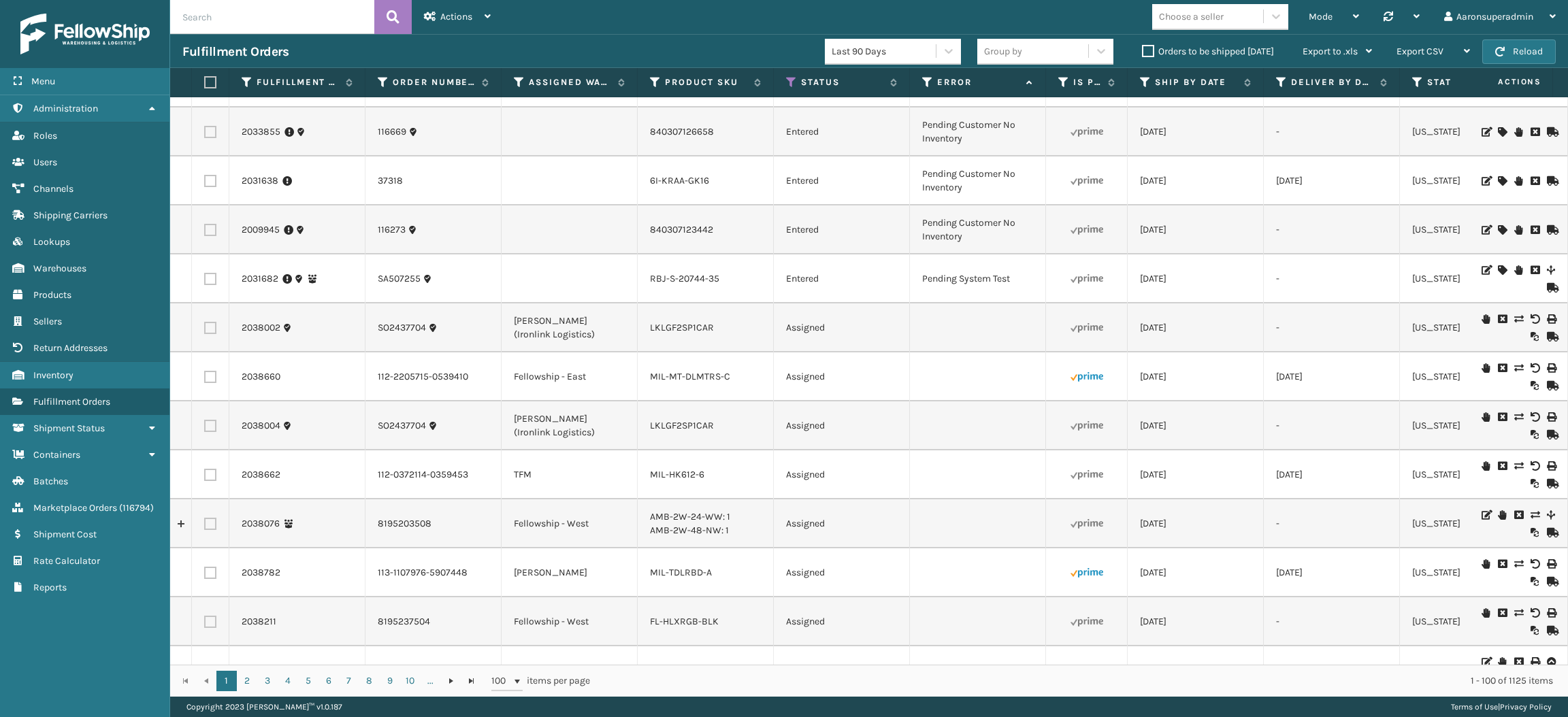
scroll to position [4394, 0]
